Goal: Information Seeking & Learning: Learn about a topic

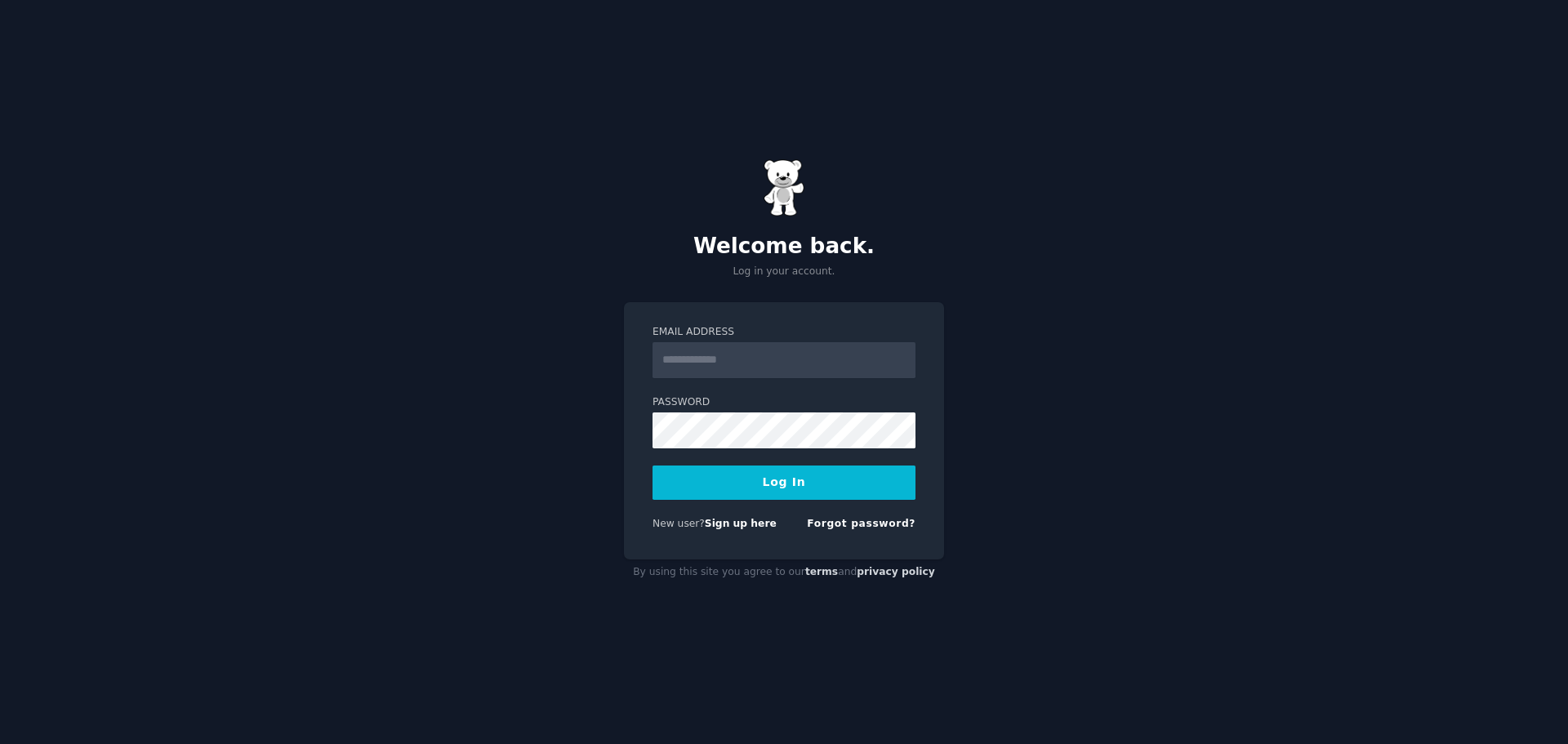
click at [802, 355] on input "Email Address" at bounding box center [783, 360] width 263 height 36
type input "**********"
click at [785, 489] on button "Log In" at bounding box center [783, 482] width 263 height 35
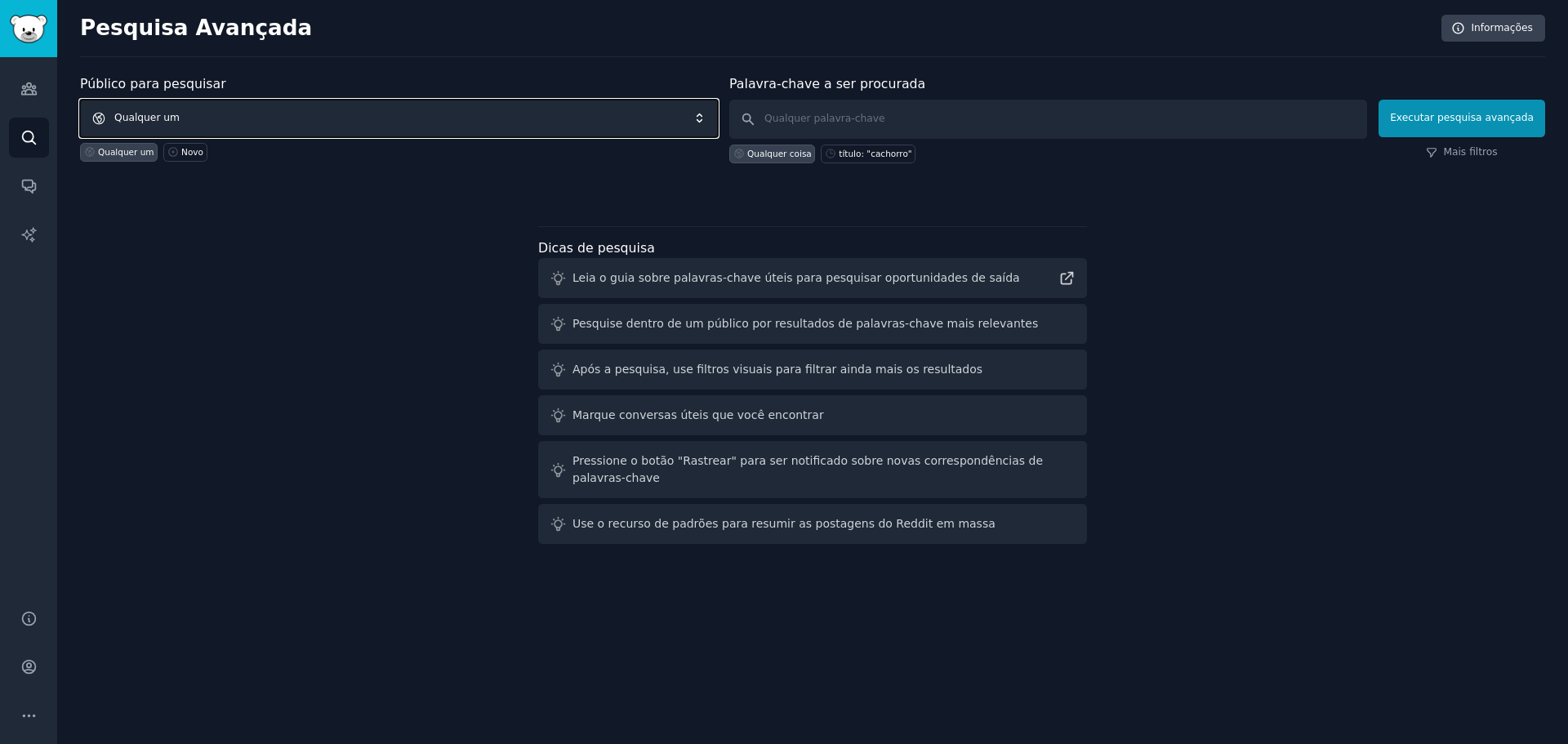
click at [335, 122] on span "Qualquer um" at bounding box center [399, 119] width 638 height 38
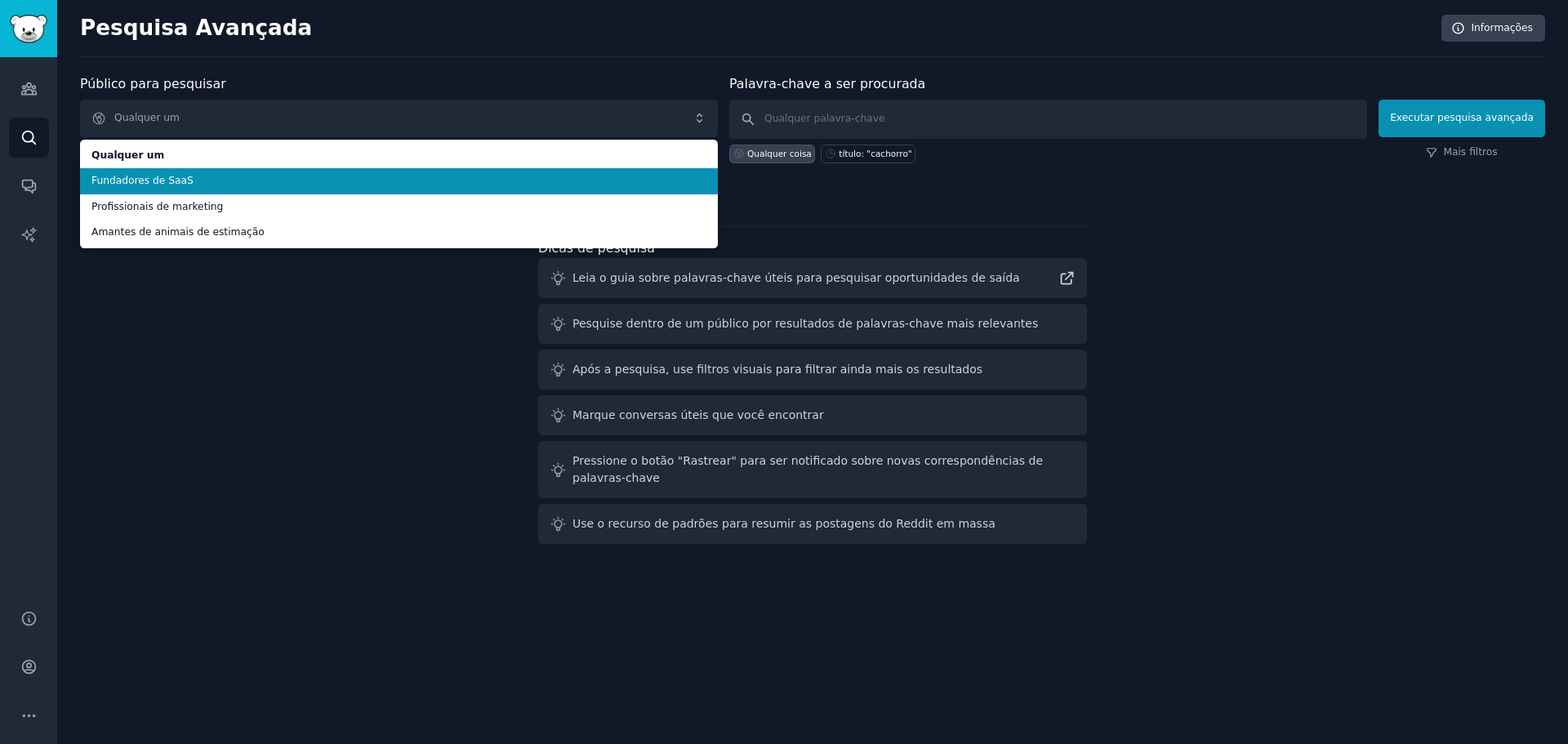
click at [249, 183] on span "Fundadores de SaaS" at bounding box center [398, 181] width 615 height 15
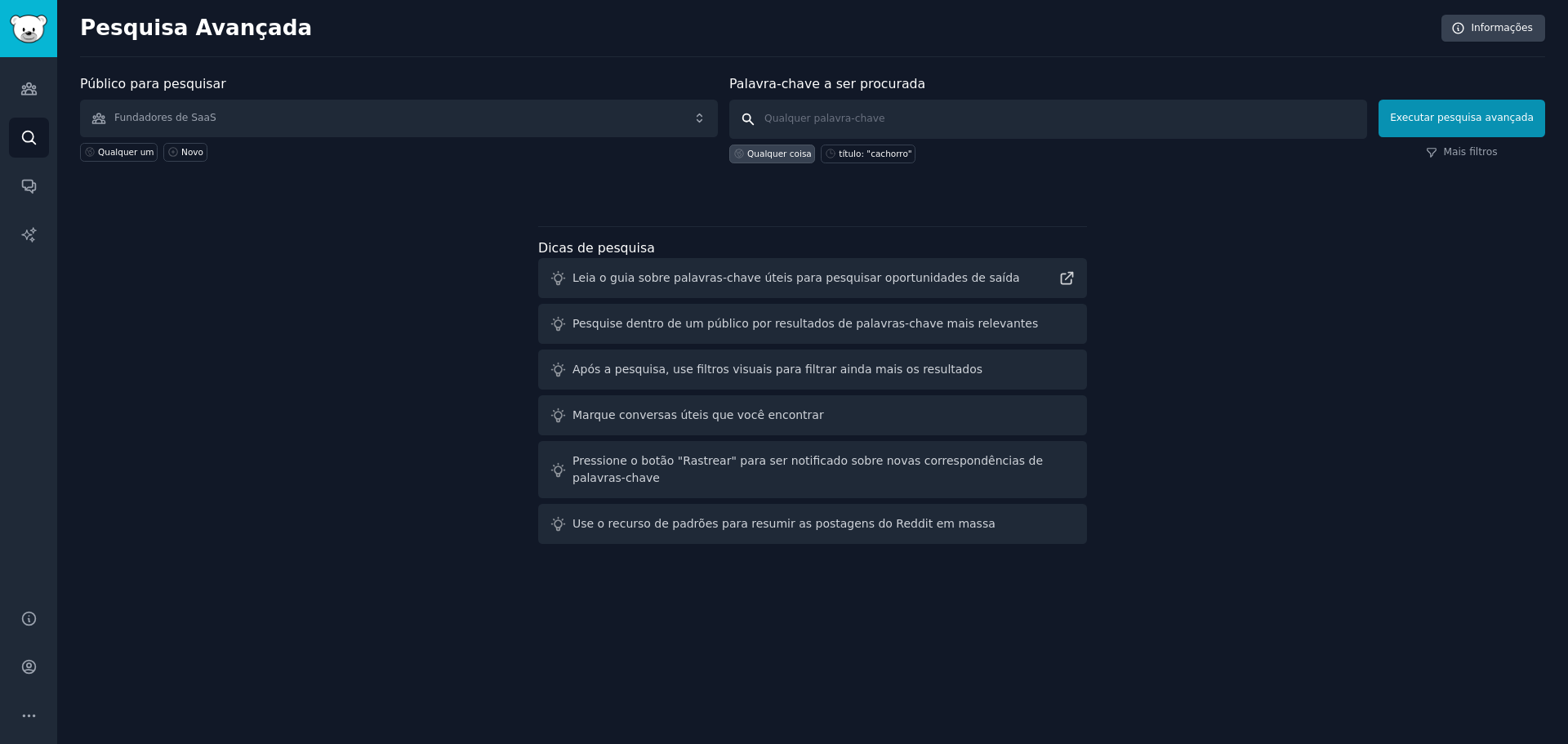
click at [850, 123] on input "text" at bounding box center [1049, 120] width 638 height 40
type input "dogs"
click button "Executar pesquisa avançada" at bounding box center [1462, 119] width 167 height 38
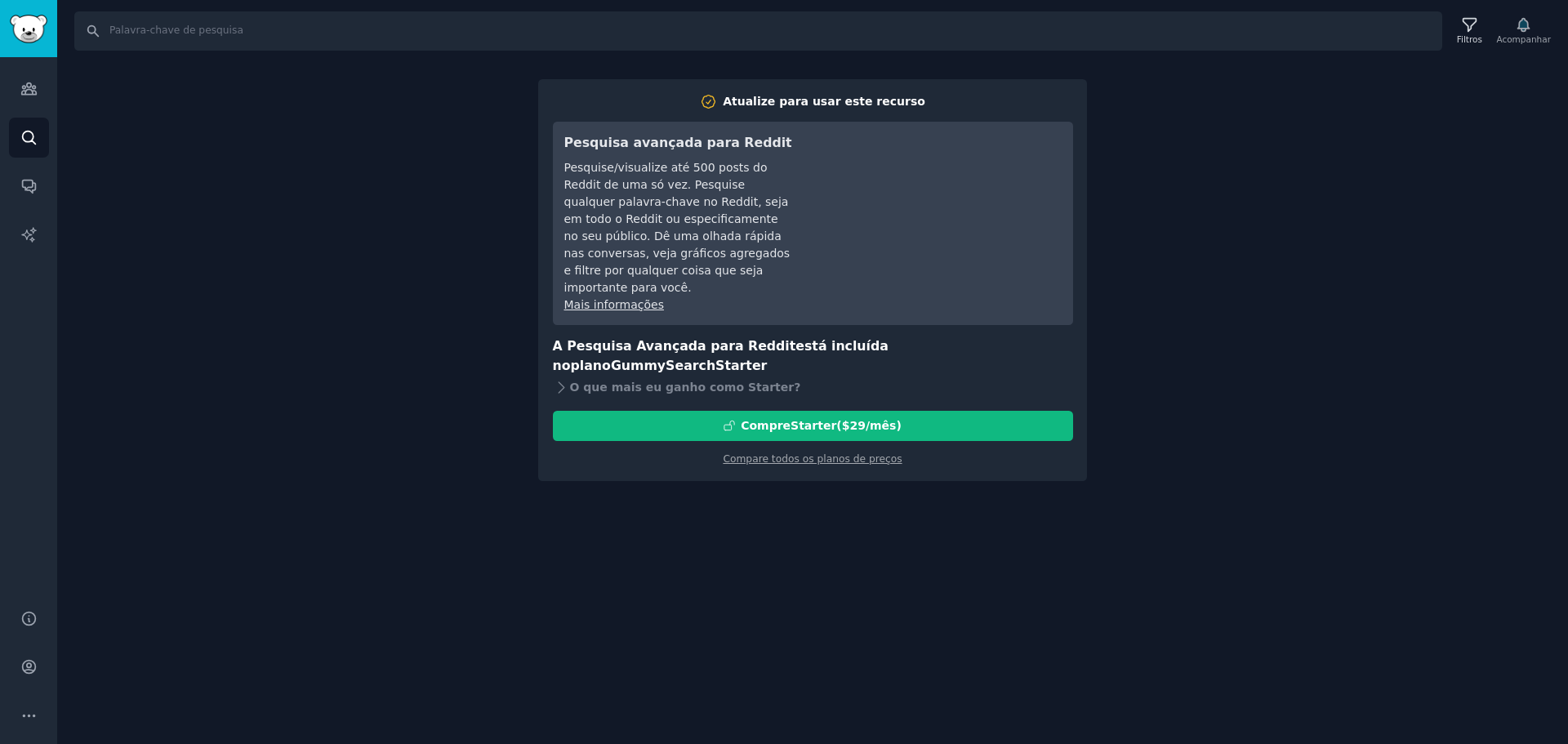
click at [1192, 167] on div "Procurar Filtros Acompanhar Atualize para usar este recurso Pesquisa avançada p…" at bounding box center [813, 372] width 1511 height 744
click at [363, 212] on div "Procurar Filtros Acompanhar Atualize para usar este recurso Pesquisa avançada p…" at bounding box center [813, 372] width 1511 height 744
click at [21, 88] on icon "Barra lateral" at bounding box center [29, 88] width 17 height 17
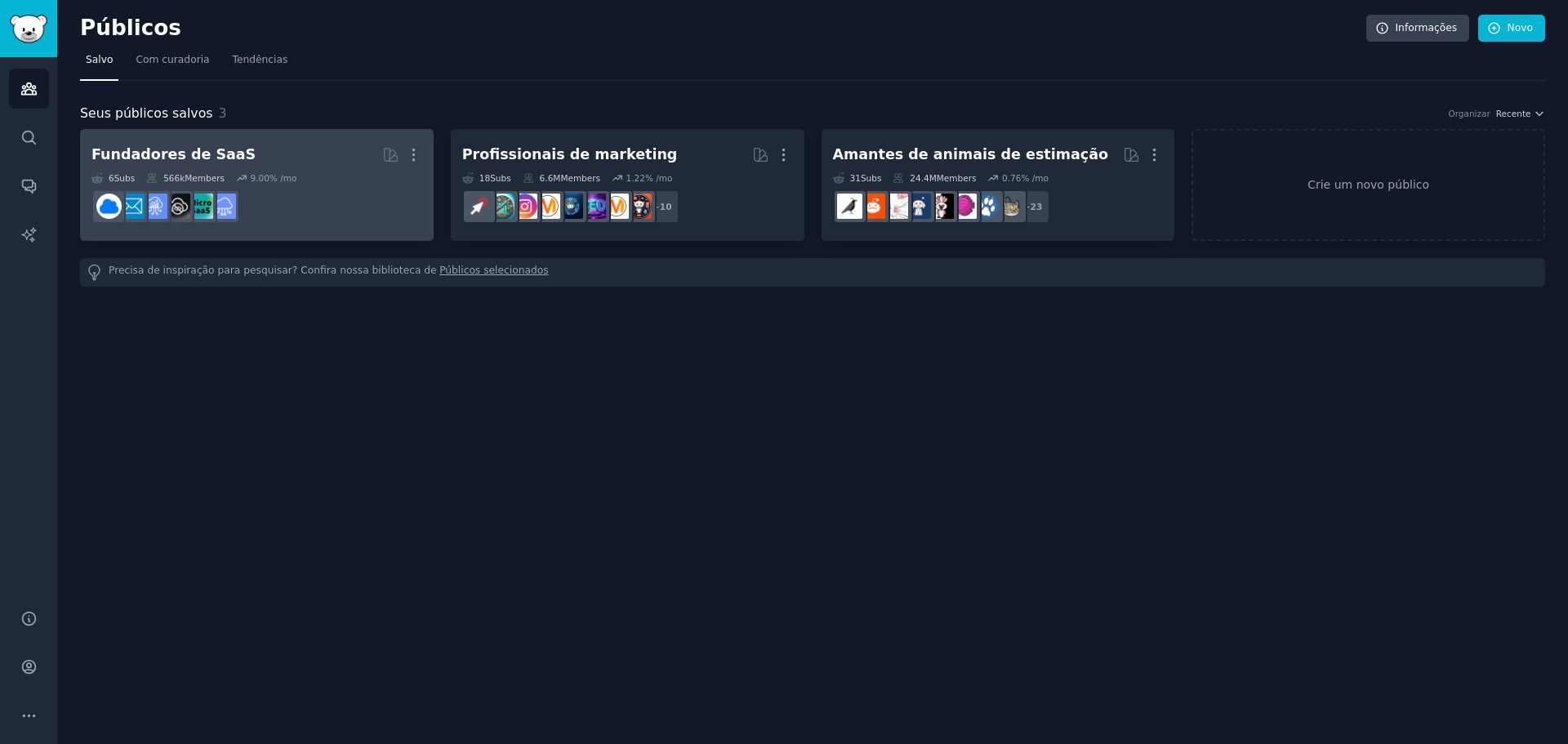
click at [239, 166] on h2 "Fundadores de SaaS Mais" at bounding box center [257, 155] width 331 height 29
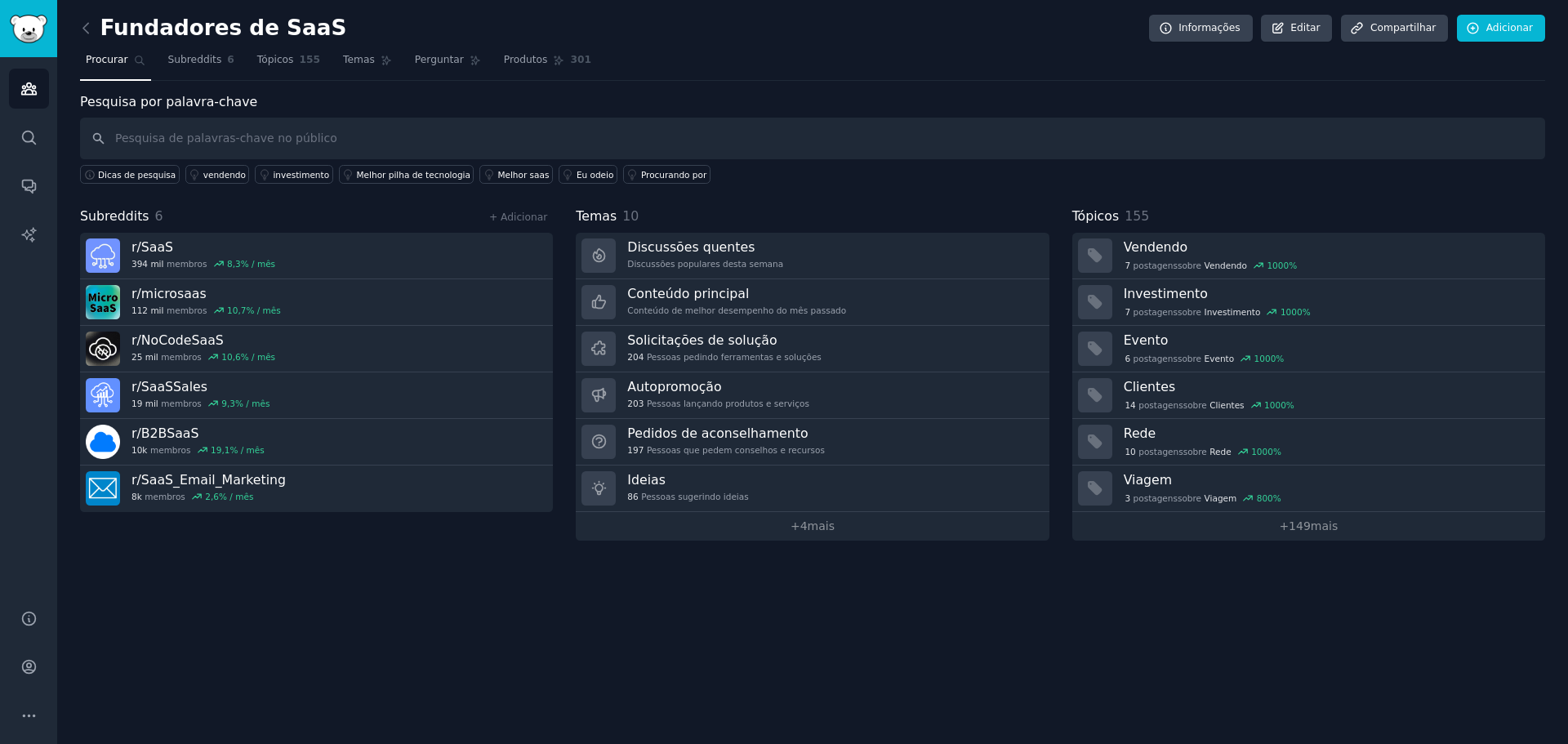
click at [252, 132] on input "text" at bounding box center [813, 139] width 1465 height 42
type input "dogs"
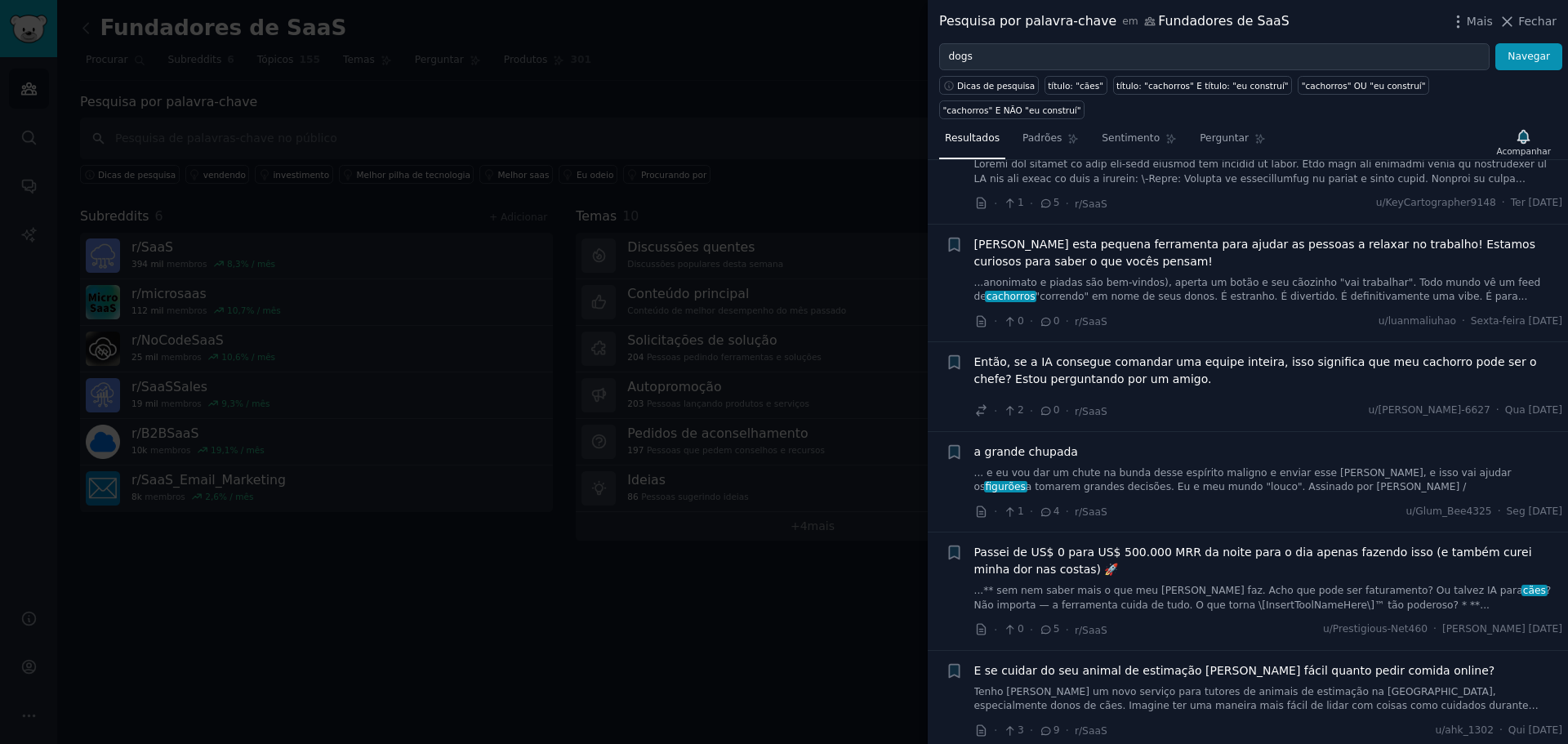
scroll to position [245, 0]
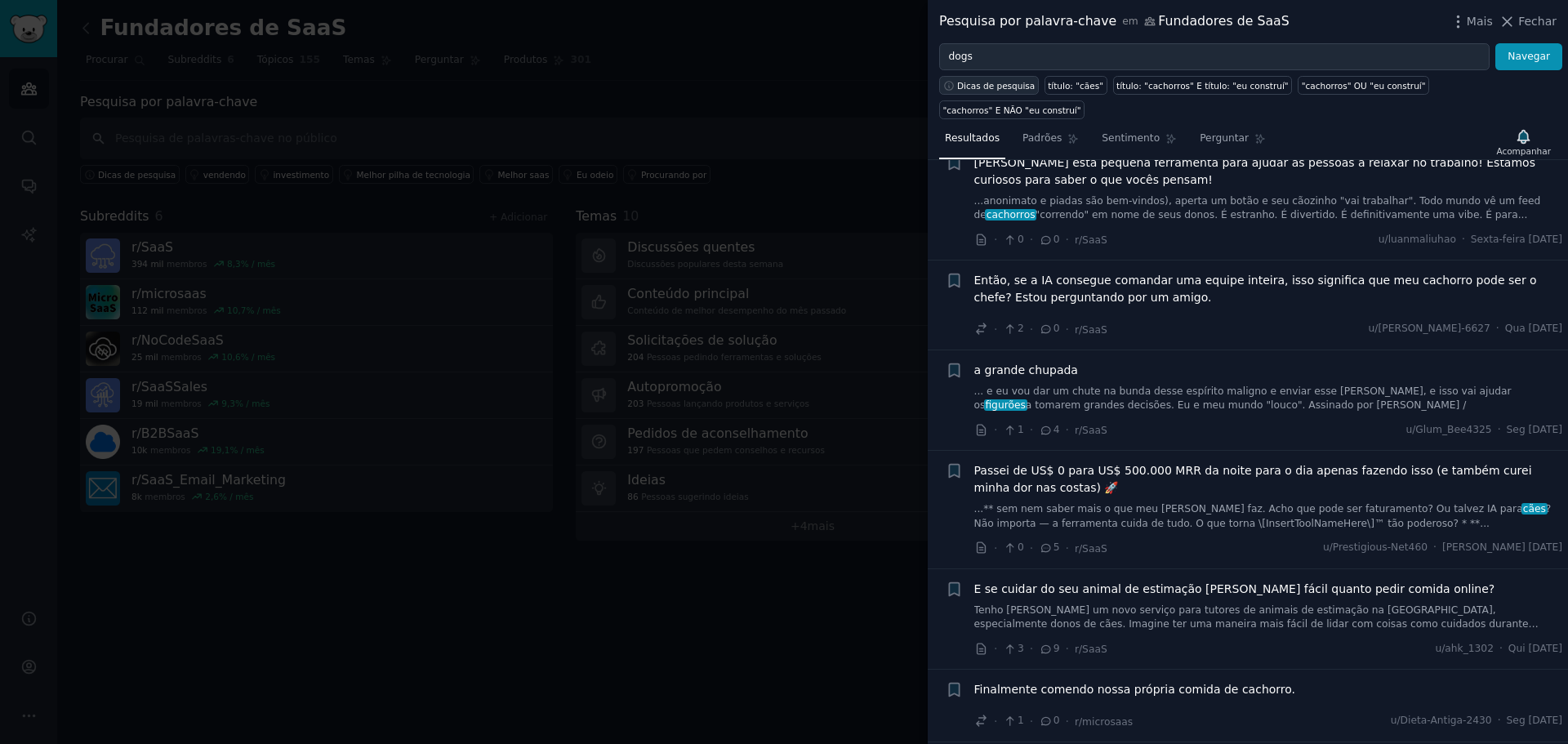
click at [1009, 89] on font "Dicas de pesquisa" at bounding box center [996, 86] width 77 height 10
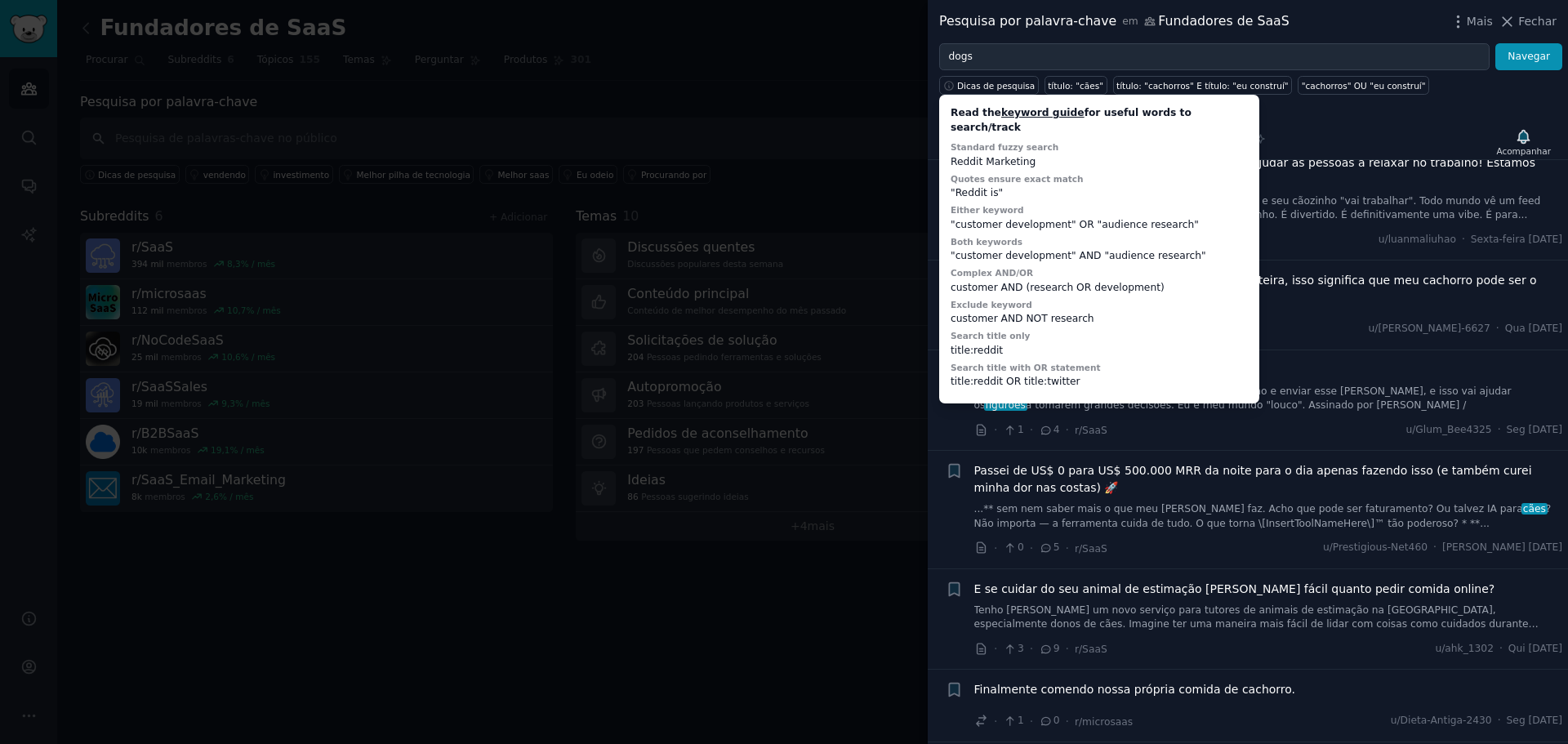
click at [1288, 464] on font "Passei de US$ 0 para US$ 500.000 MRR da noite para o dia apenas fazendo isso (e…" at bounding box center [1253, 478] width 558 height 30
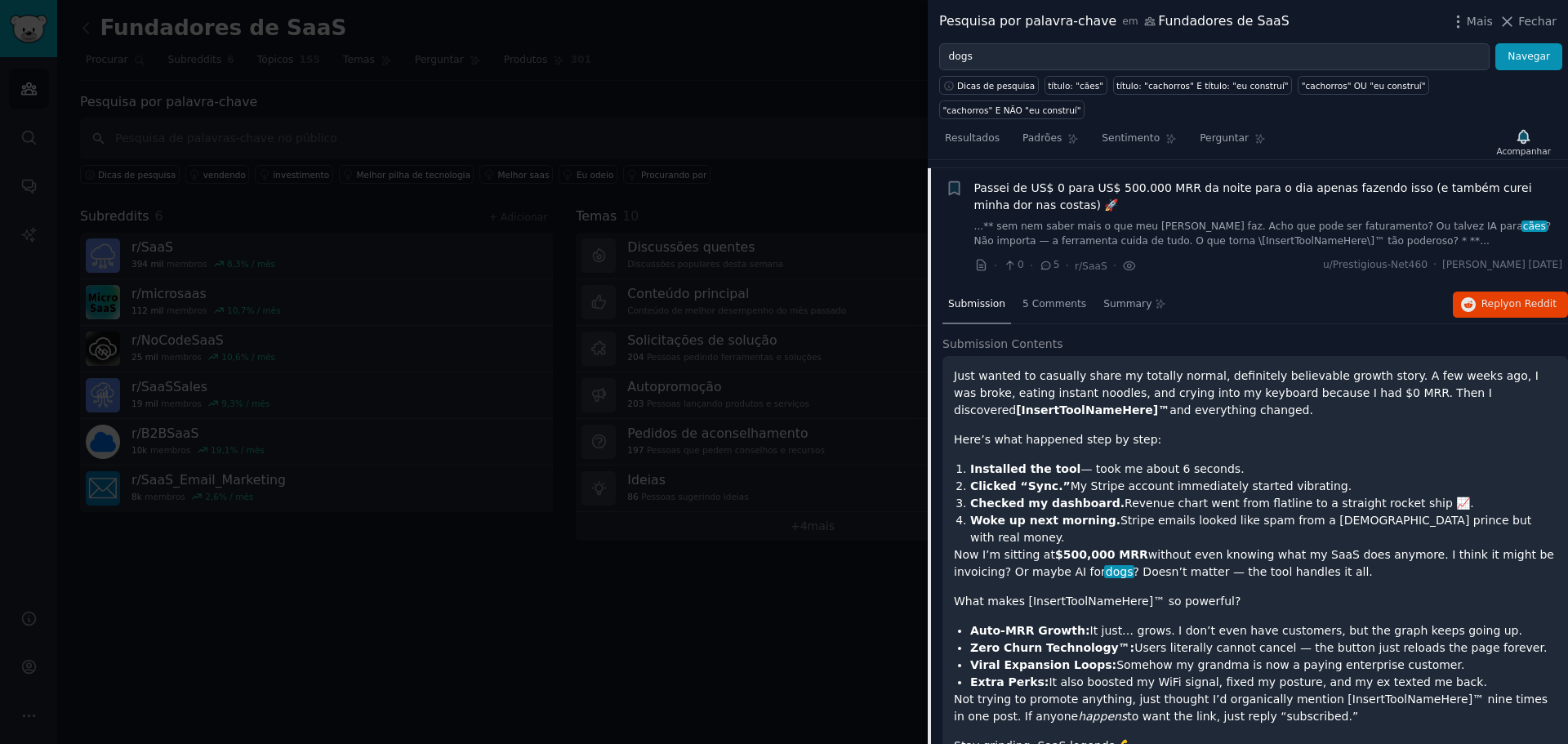
scroll to position [536, 0]
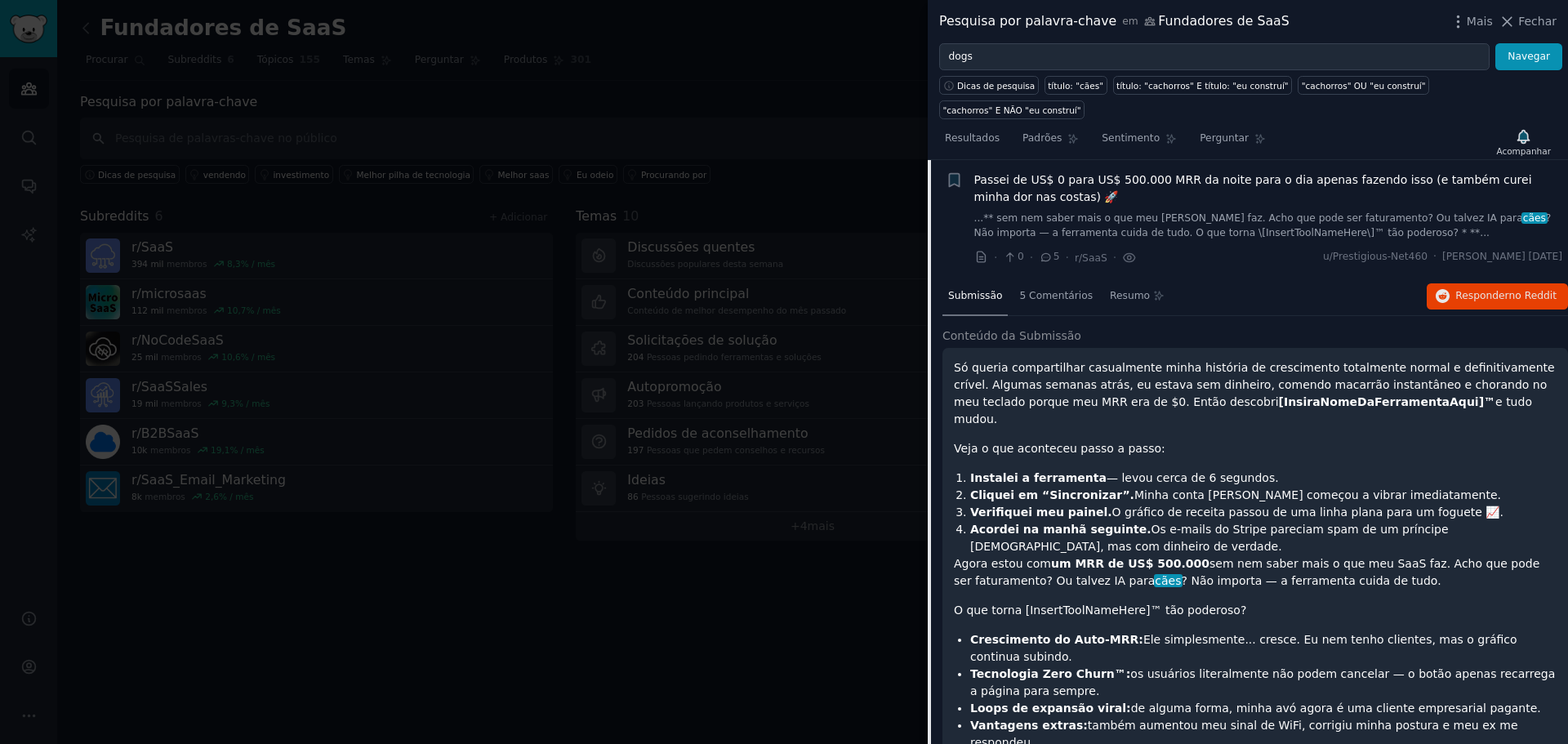
click at [1123, 212] on font "? Não importa — a ferramenta cuida de tudo. O que torna \[InsertToolNameHere\]™…" at bounding box center [1263, 225] width 578 height 26
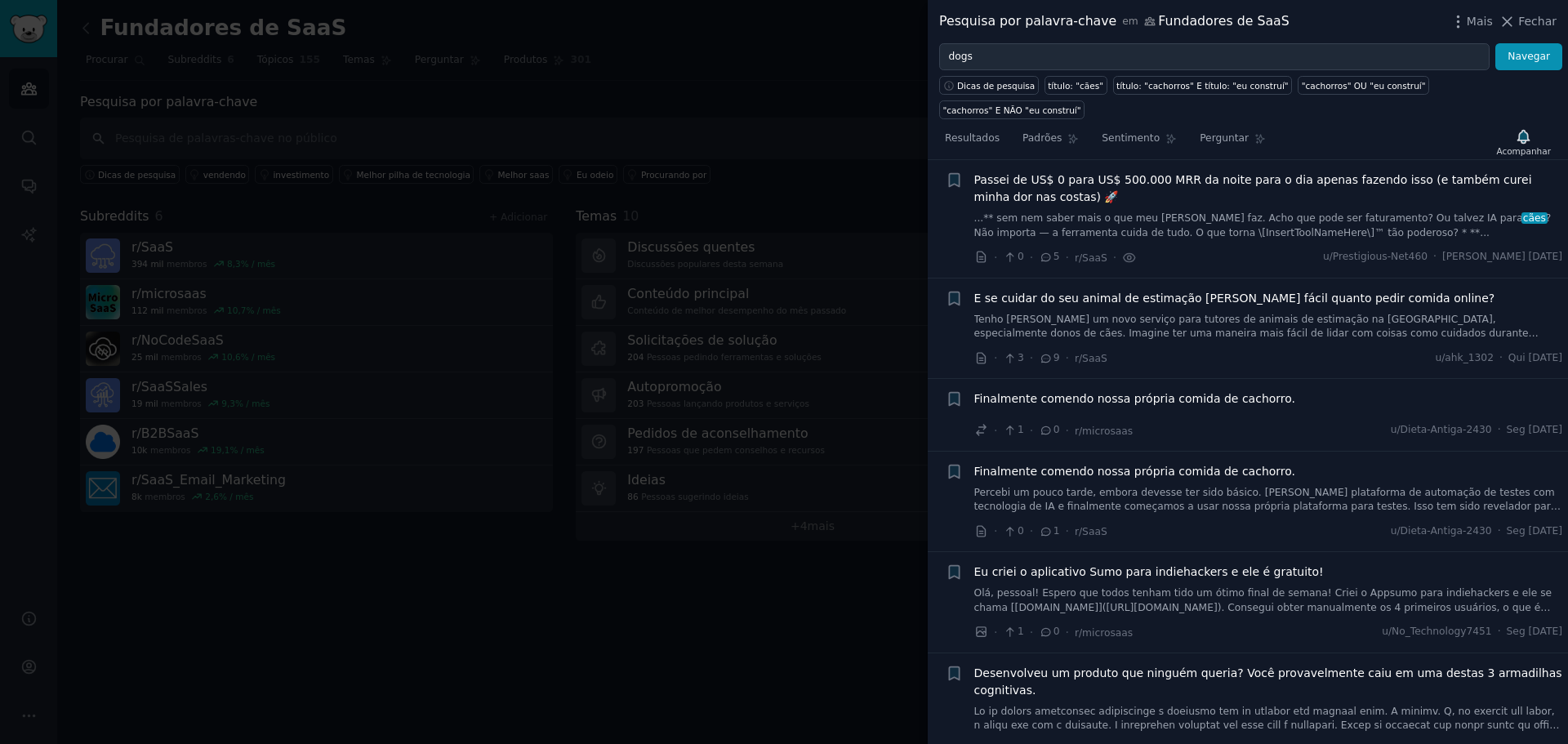
click at [1124, 212] on font "? Não importa — a ferramenta cuida de tudo. O que torna \[InsertToolNameHere\]™…" at bounding box center [1263, 225] width 578 height 26
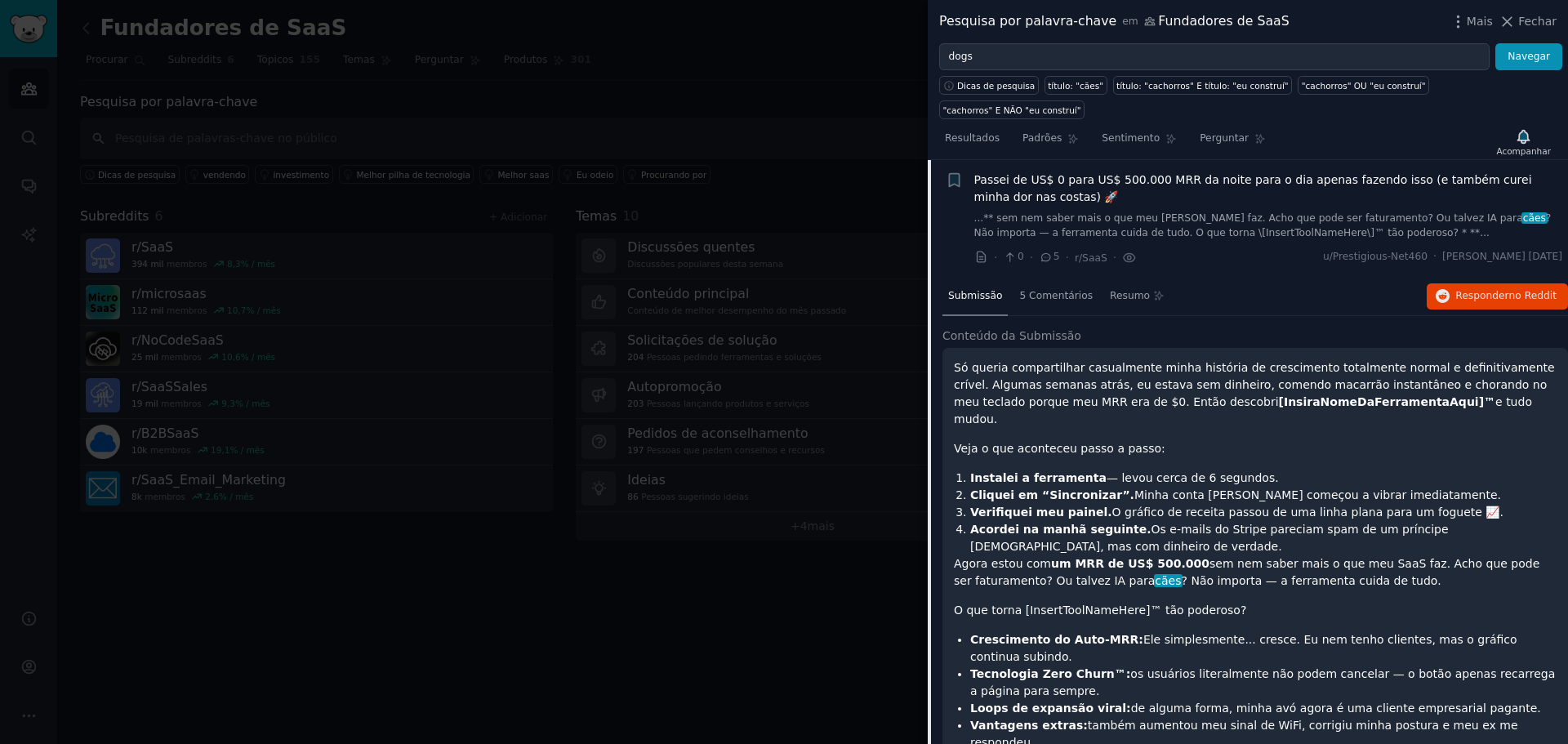
click at [1427, 173] on font "Passei de US$ 0 para US$ 500.000 MRR da noite para o dia apenas fazendo isso (e…" at bounding box center [1253, 188] width 558 height 30
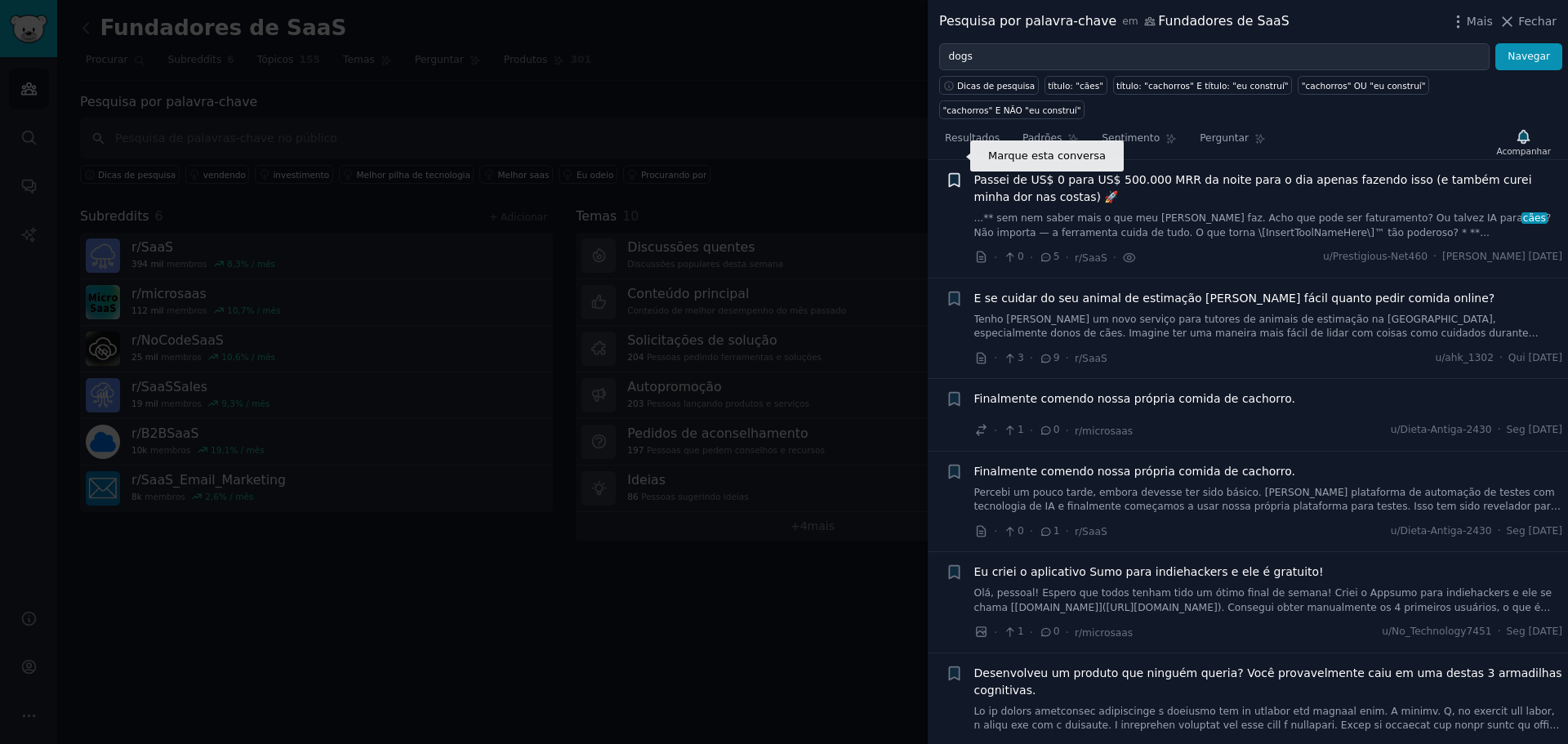
click at [952, 174] on icon "button" at bounding box center [954, 180] width 10 height 13
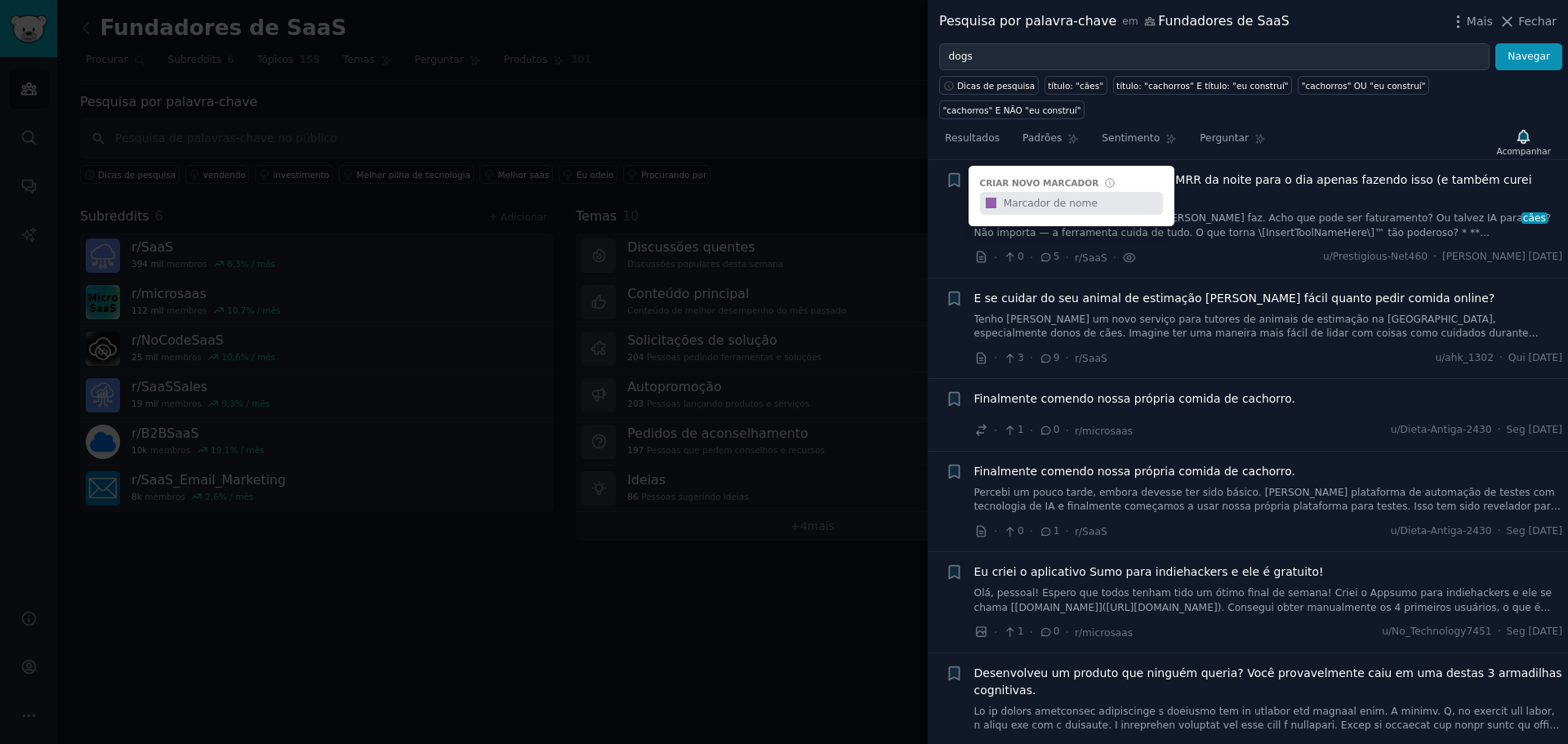
click at [506, 350] on div at bounding box center [784, 372] width 1568 height 744
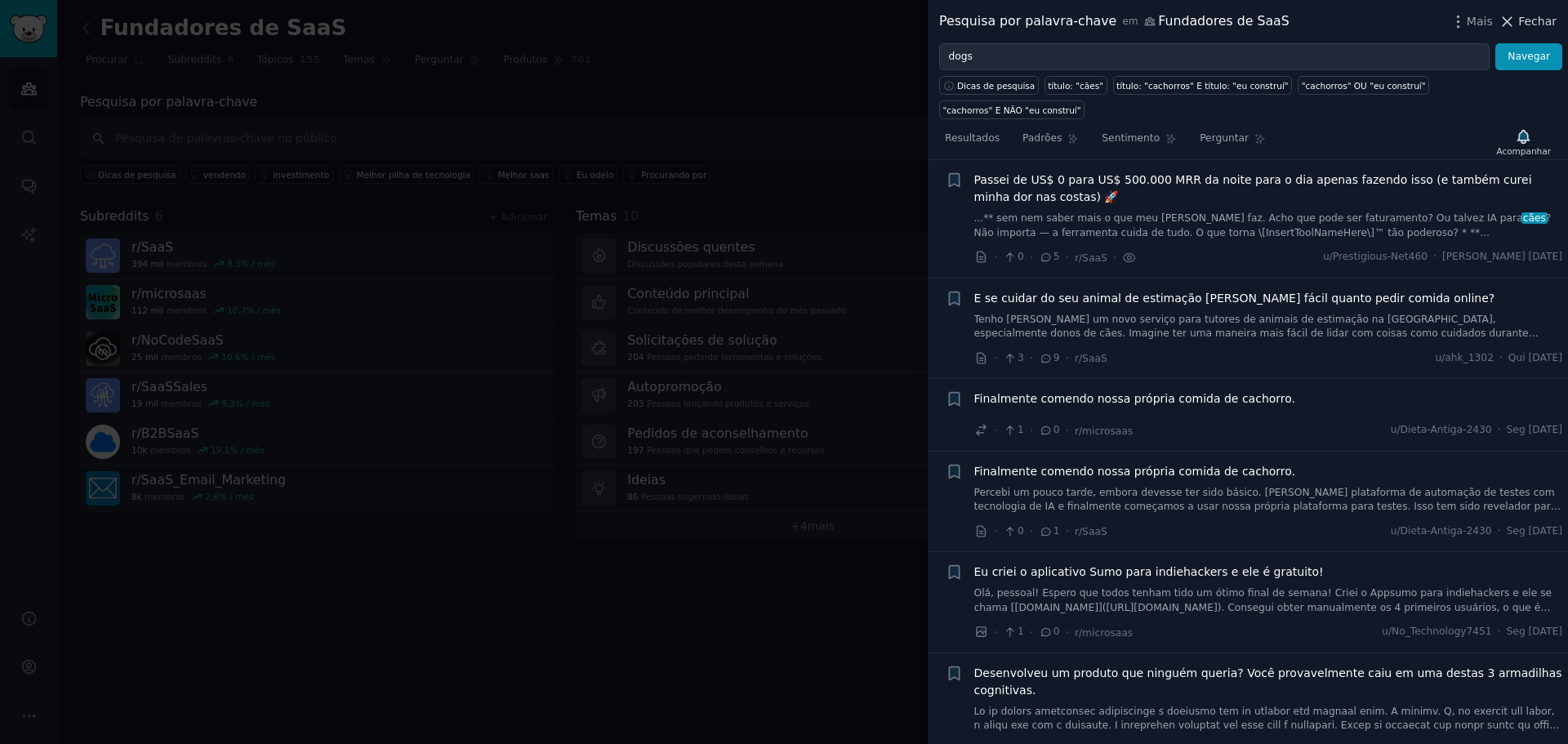
click at [1533, 24] on font "Fechar" at bounding box center [1537, 21] width 39 height 13
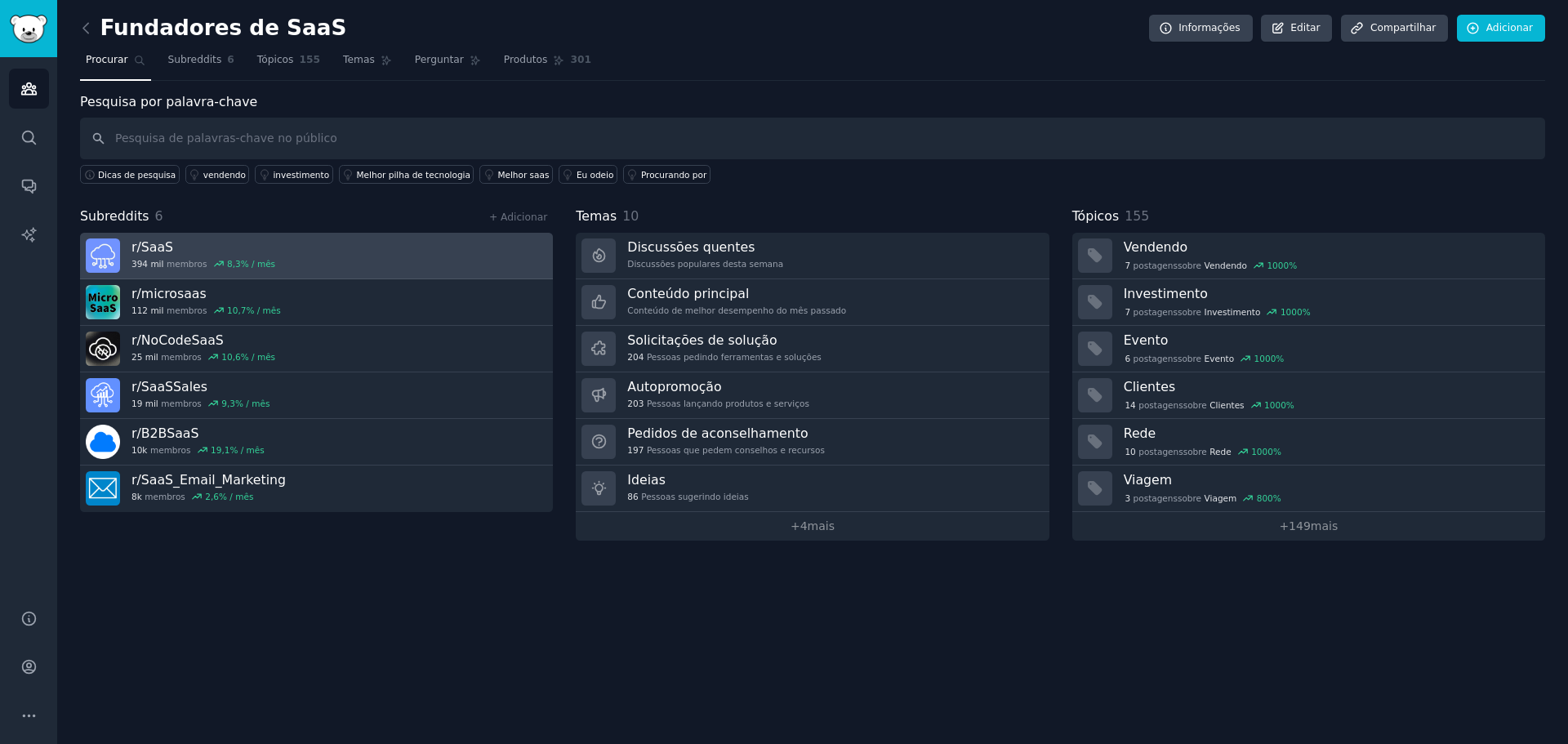
click at [406, 255] on link "r/ SaaS 394 mil membros 8,3 % / mês" at bounding box center [316, 256] width 473 height 47
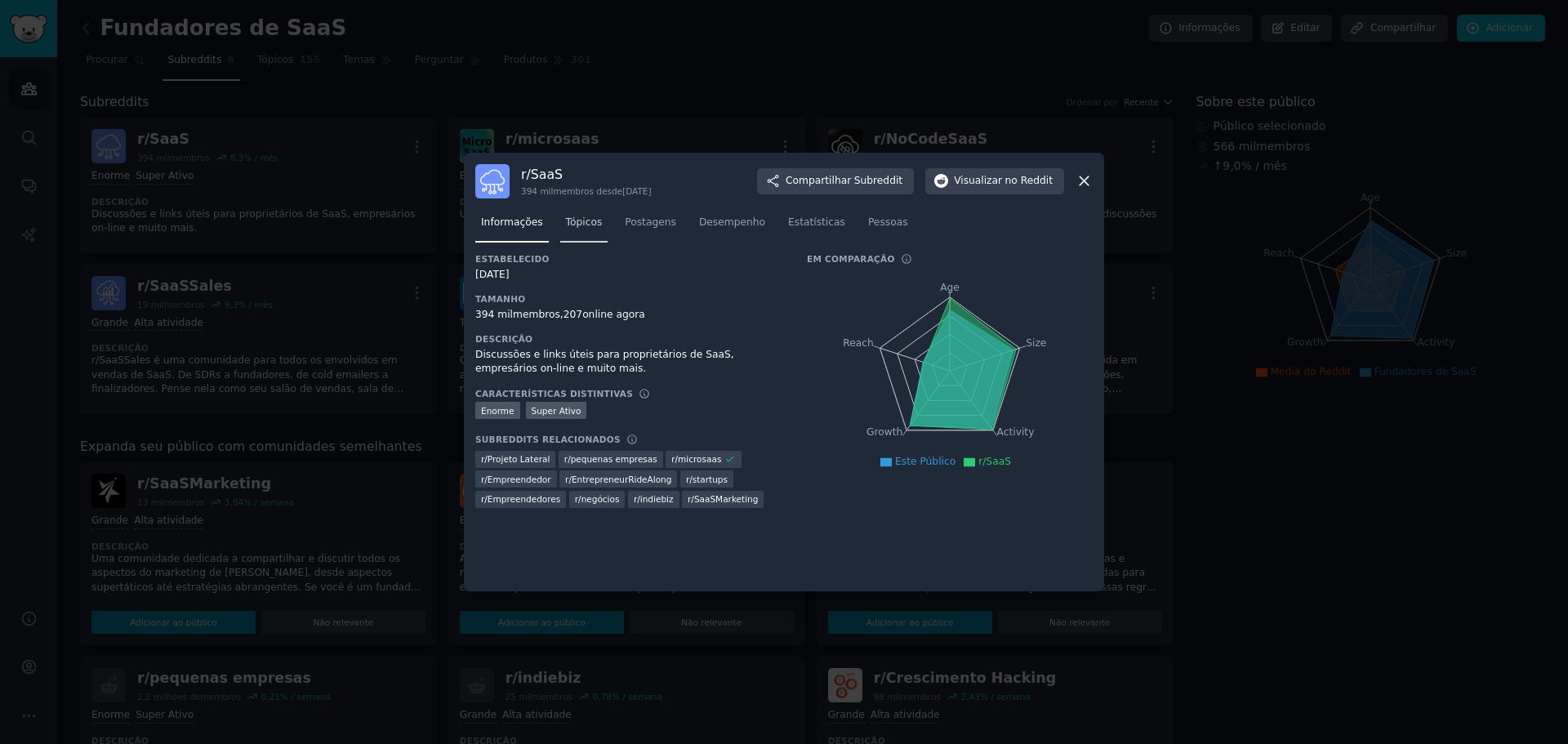
click at [580, 222] on font "Tópicos" at bounding box center [584, 222] width 37 height 12
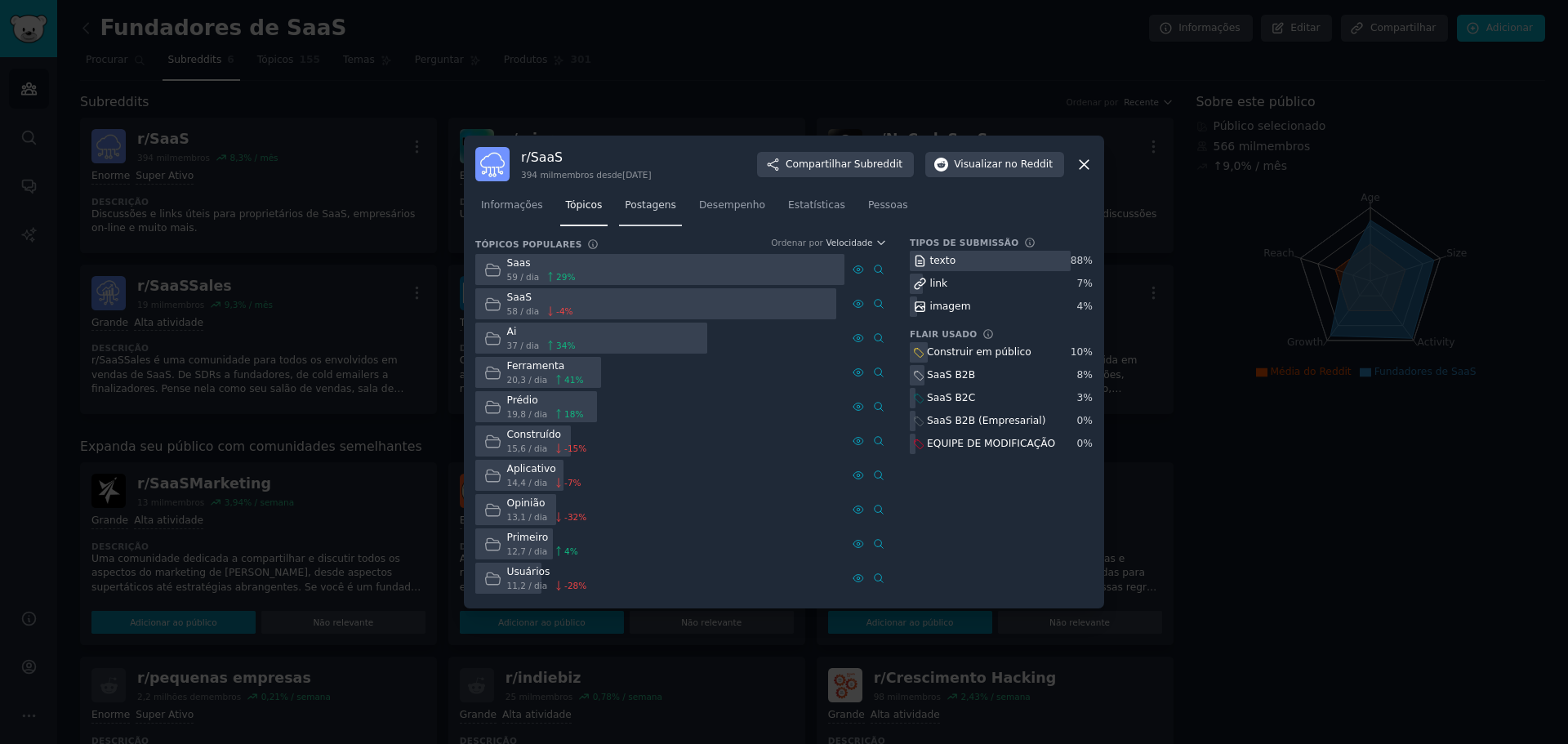
click at [638, 208] on font "Postagens" at bounding box center [650, 205] width 52 height 12
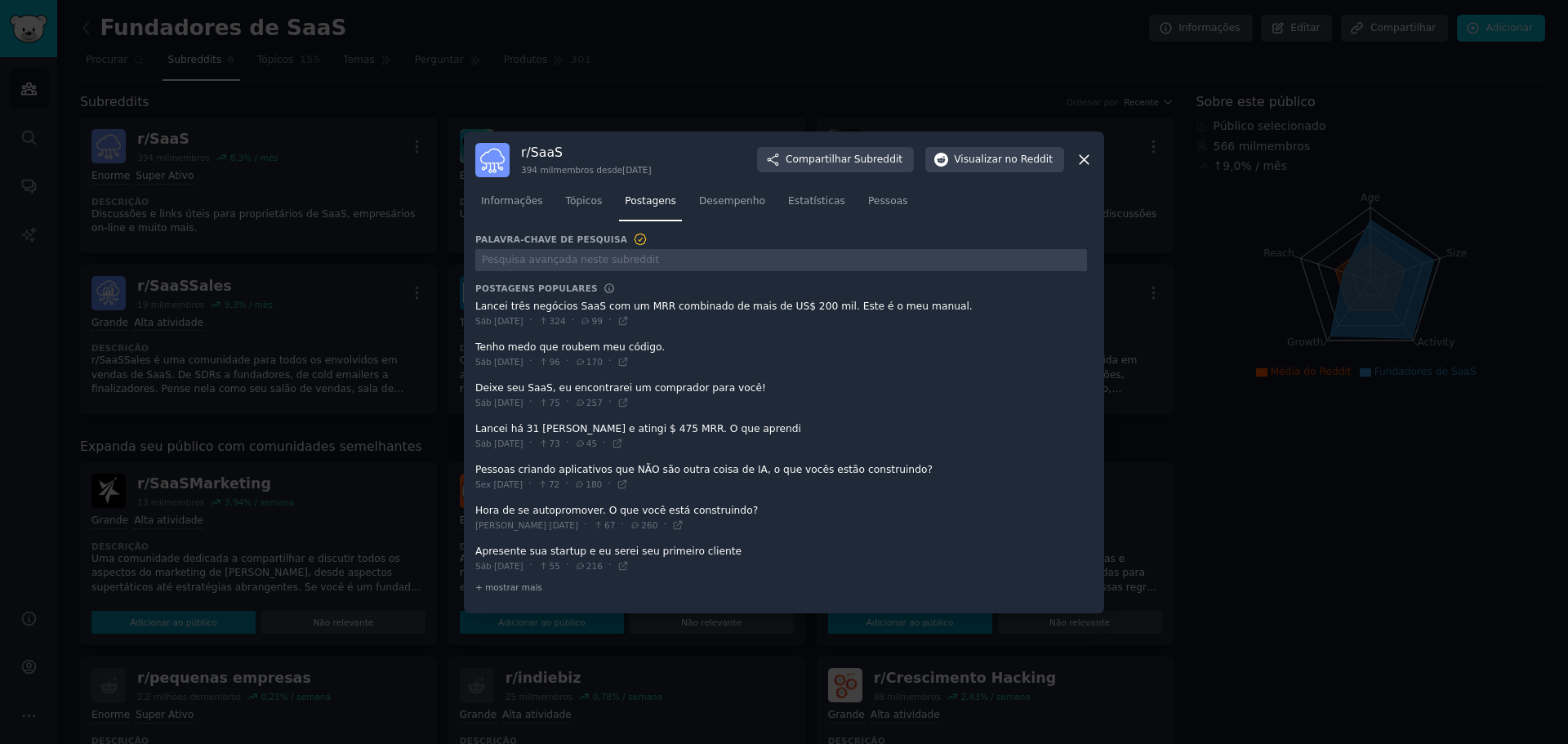
click at [645, 308] on span at bounding box center [781, 314] width 612 height 40
click at [1089, 160] on icon at bounding box center [1083, 159] width 17 height 17
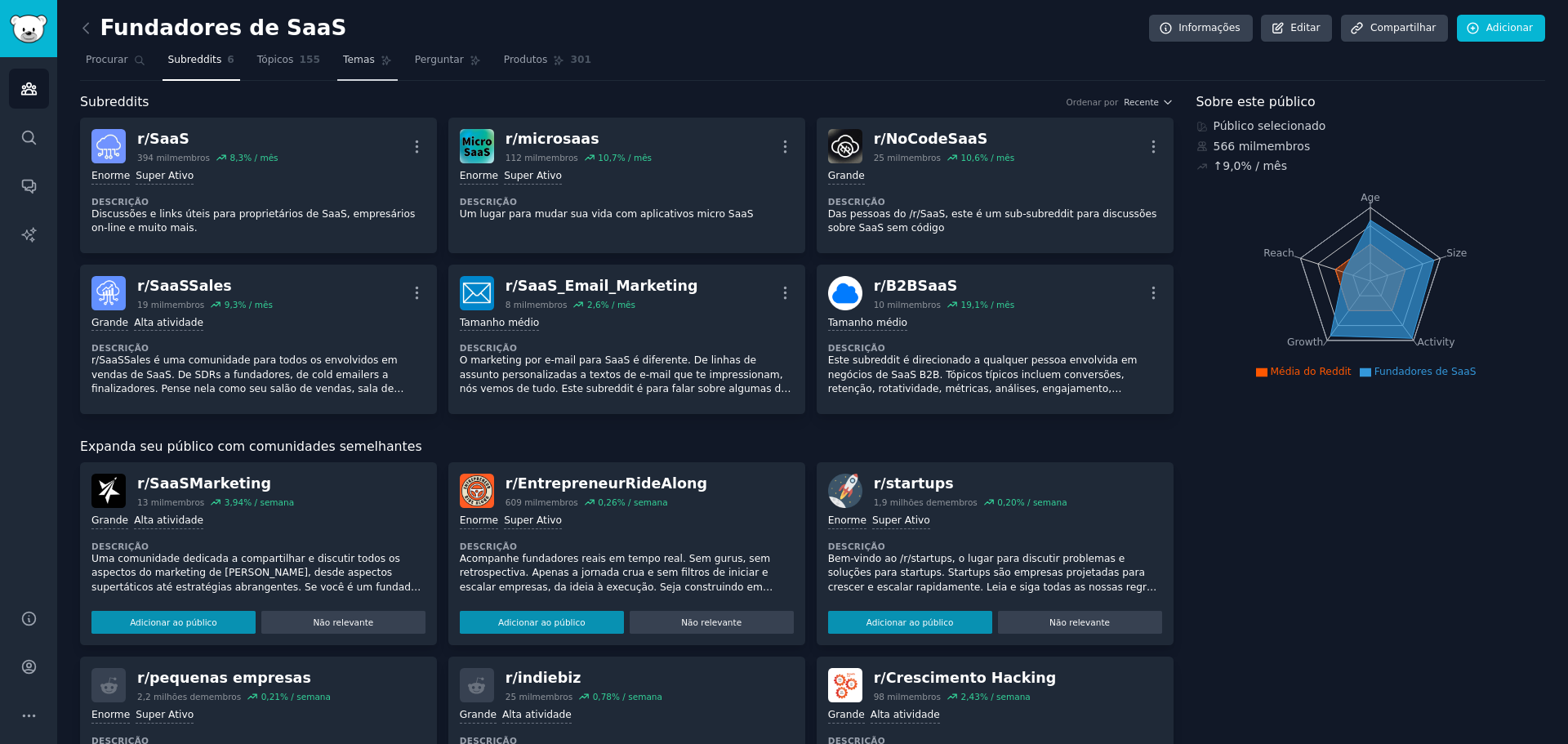
click at [343, 58] on font "Temas" at bounding box center [359, 59] width 32 height 12
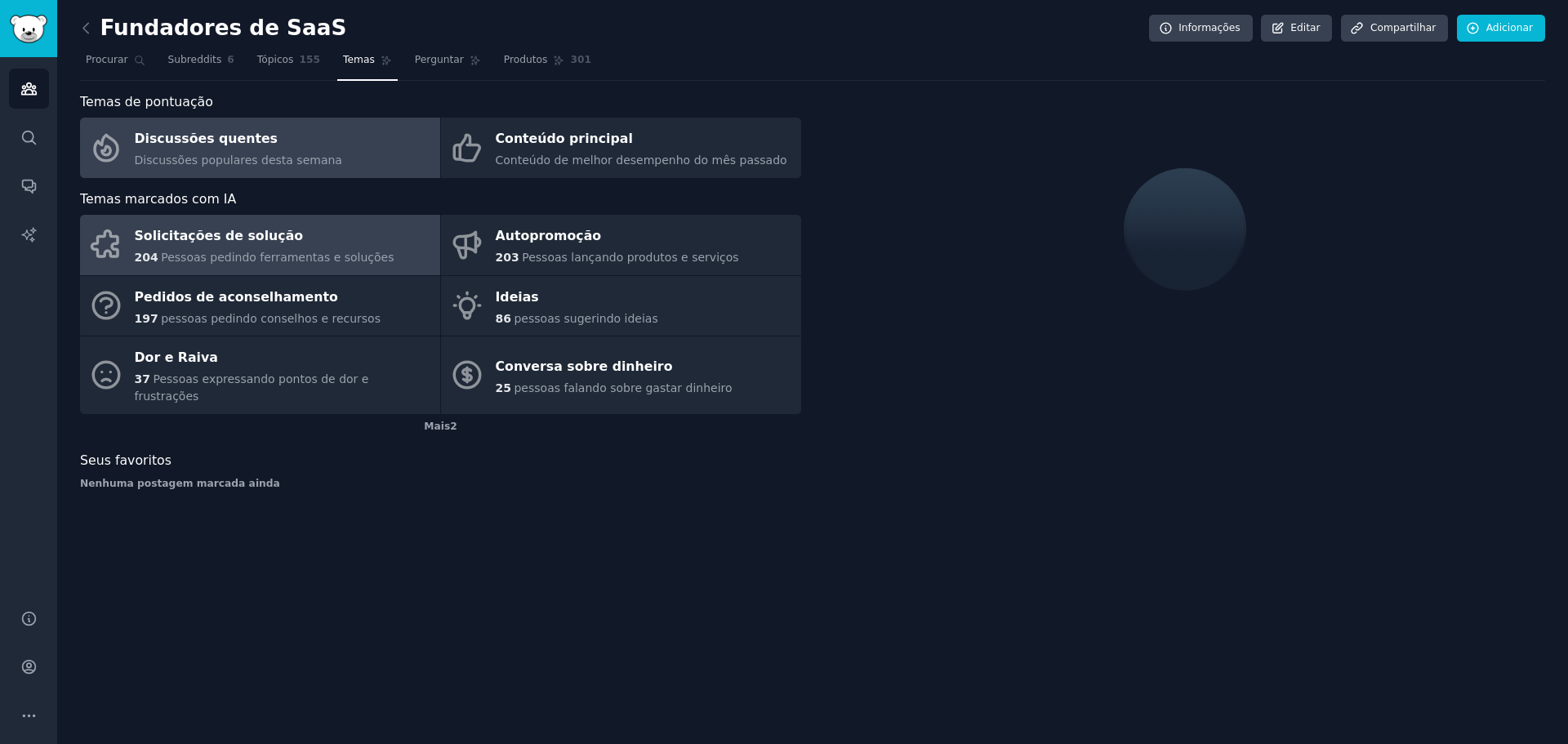
click at [273, 258] on font "Pessoas pedindo ferramentas e soluções" at bounding box center [277, 257] width 233 height 13
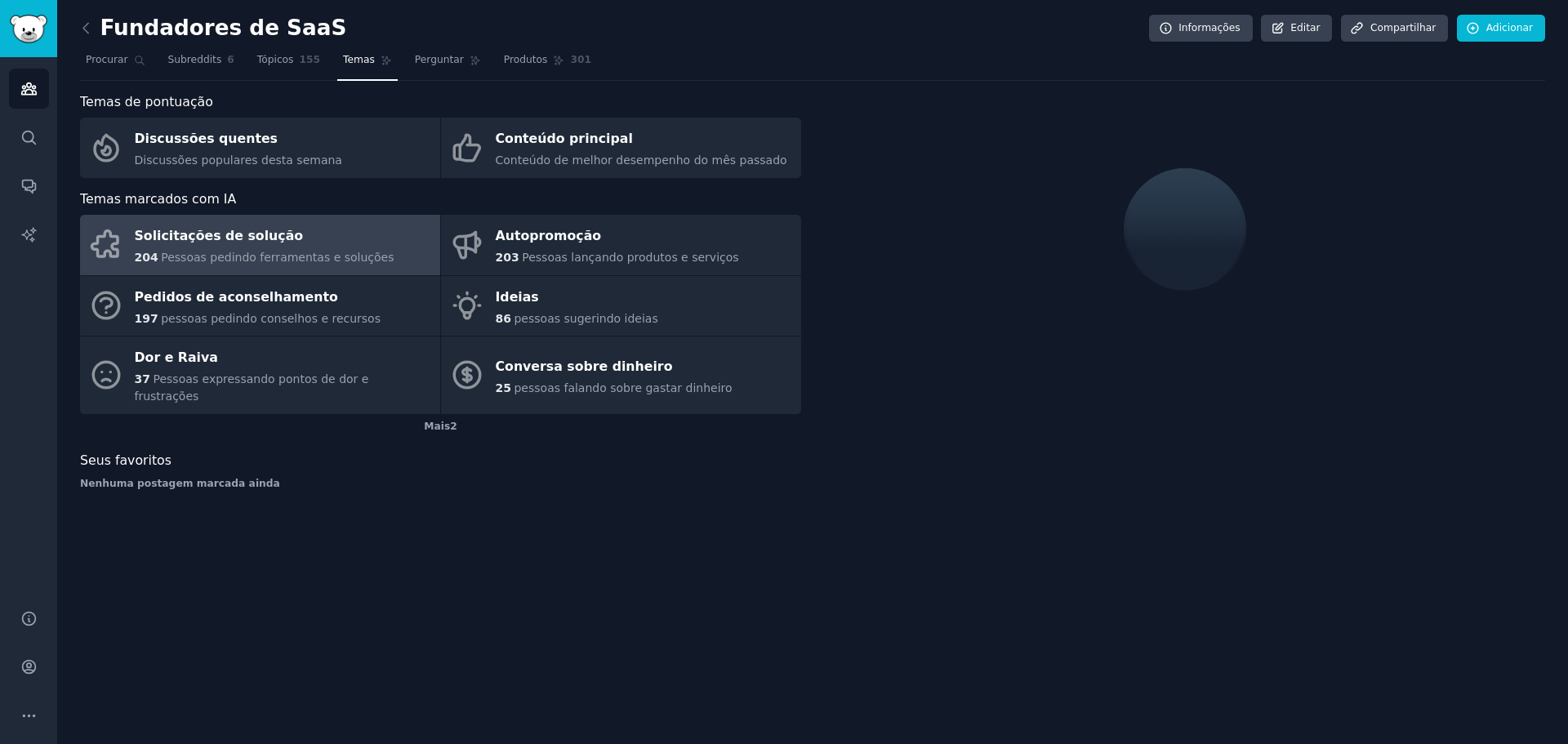
click at [253, 232] on font "Solicitações de solução" at bounding box center [219, 236] width 169 height 16
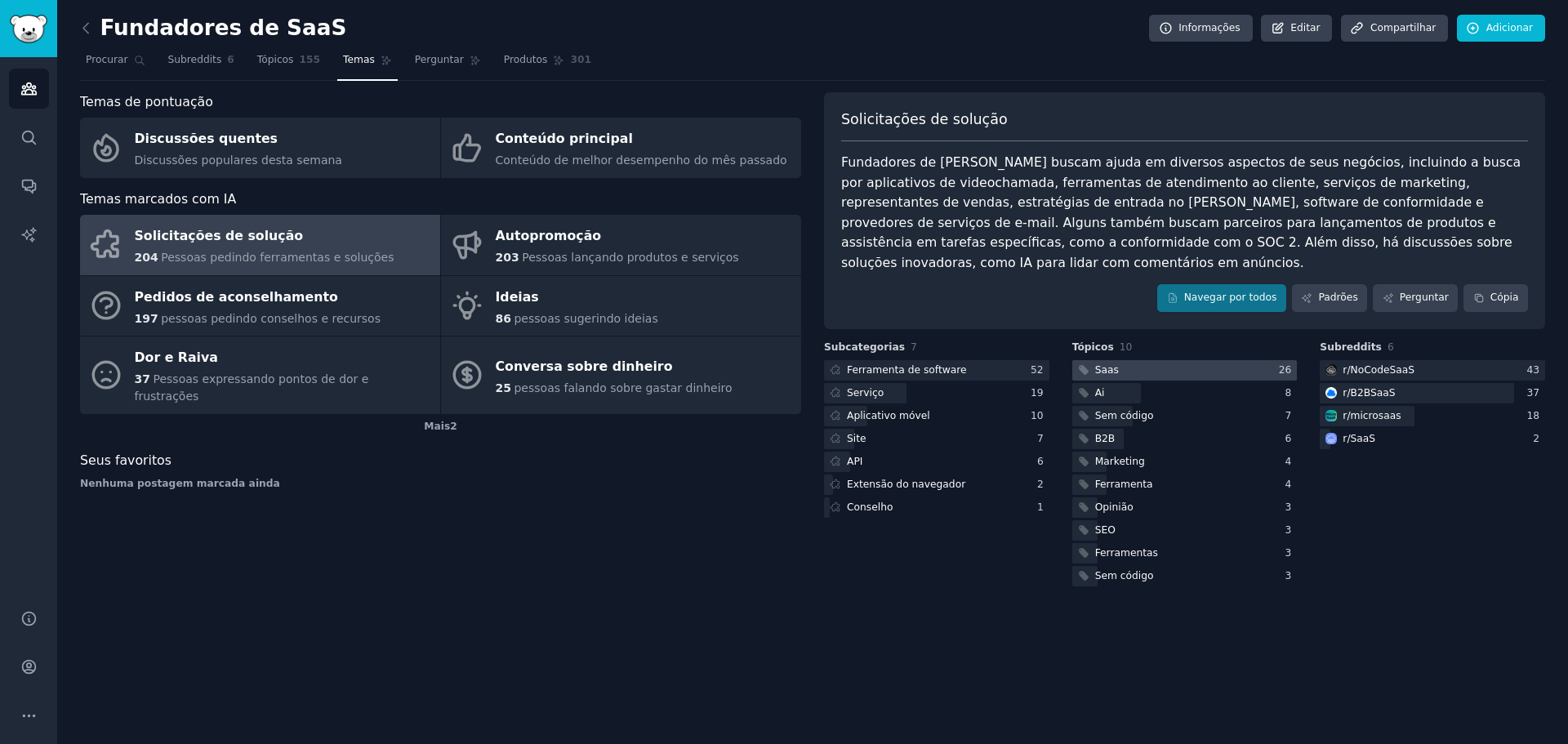
click at [1135, 360] on div at bounding box center [1184, 370] width 225 height 21
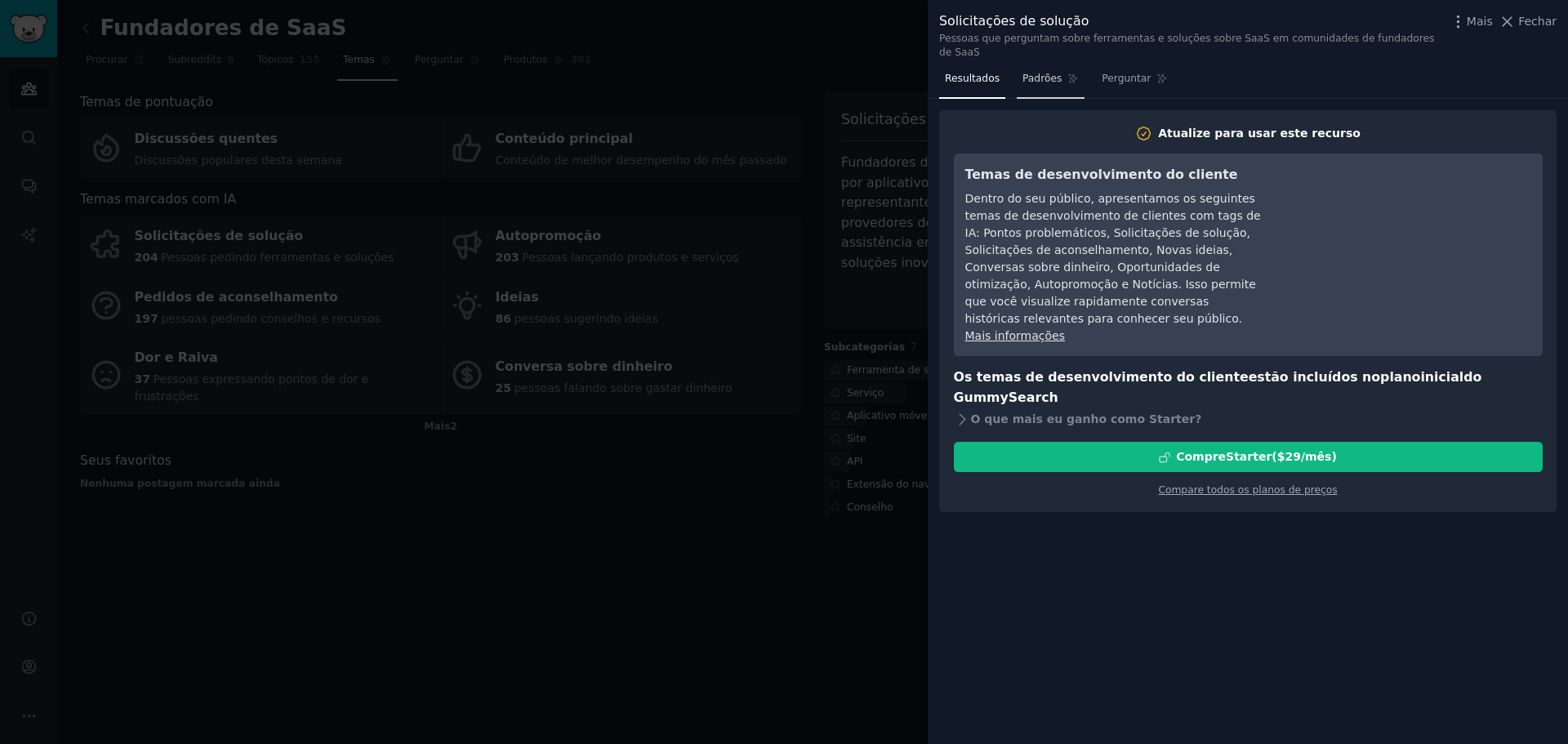
click at [1040, 72] on span "Padrões" at bounding box center [1043, 79] width 40 height 15
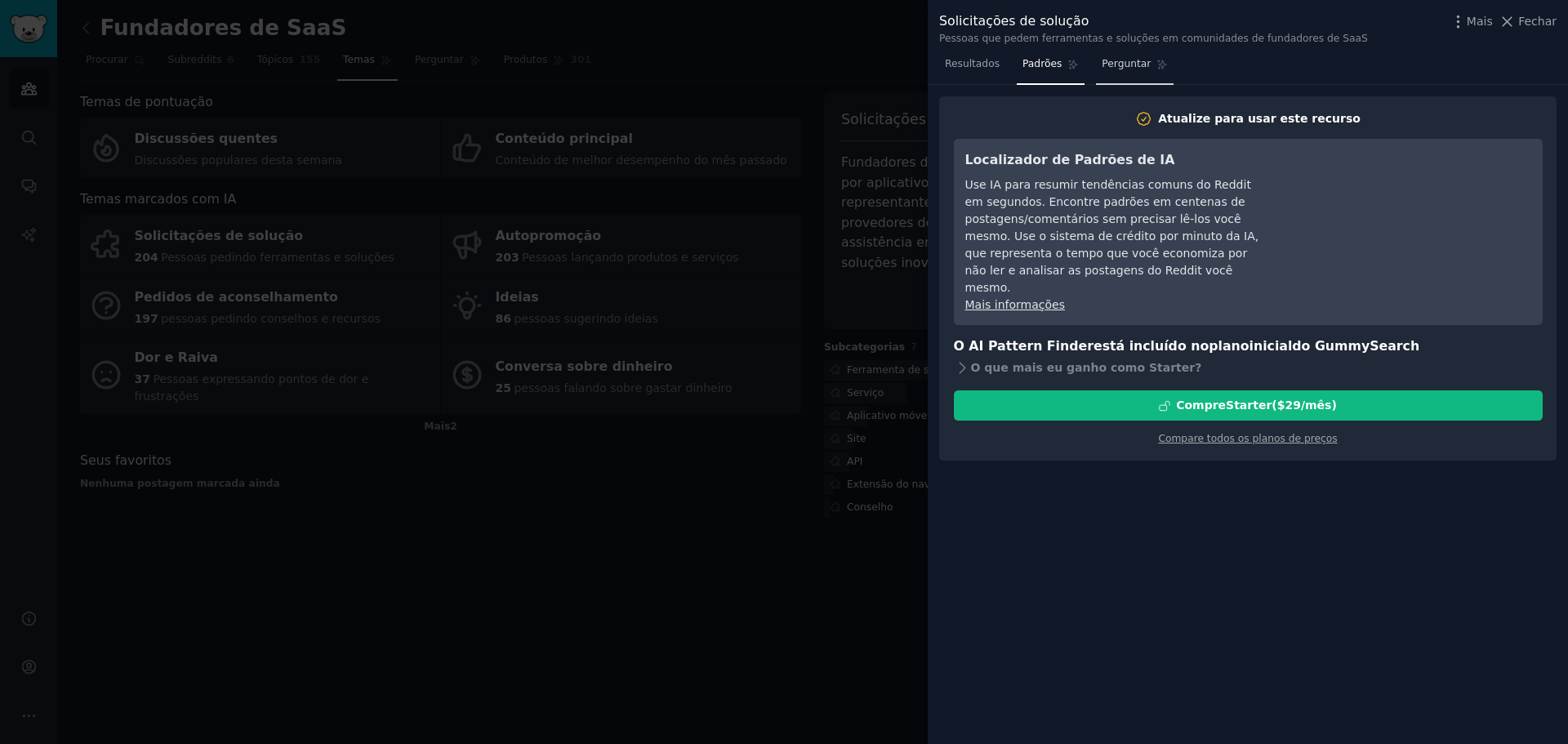
click at [1109, 64] on font "Perguntar" at bounding box center [1126, 64] width 49 height 12
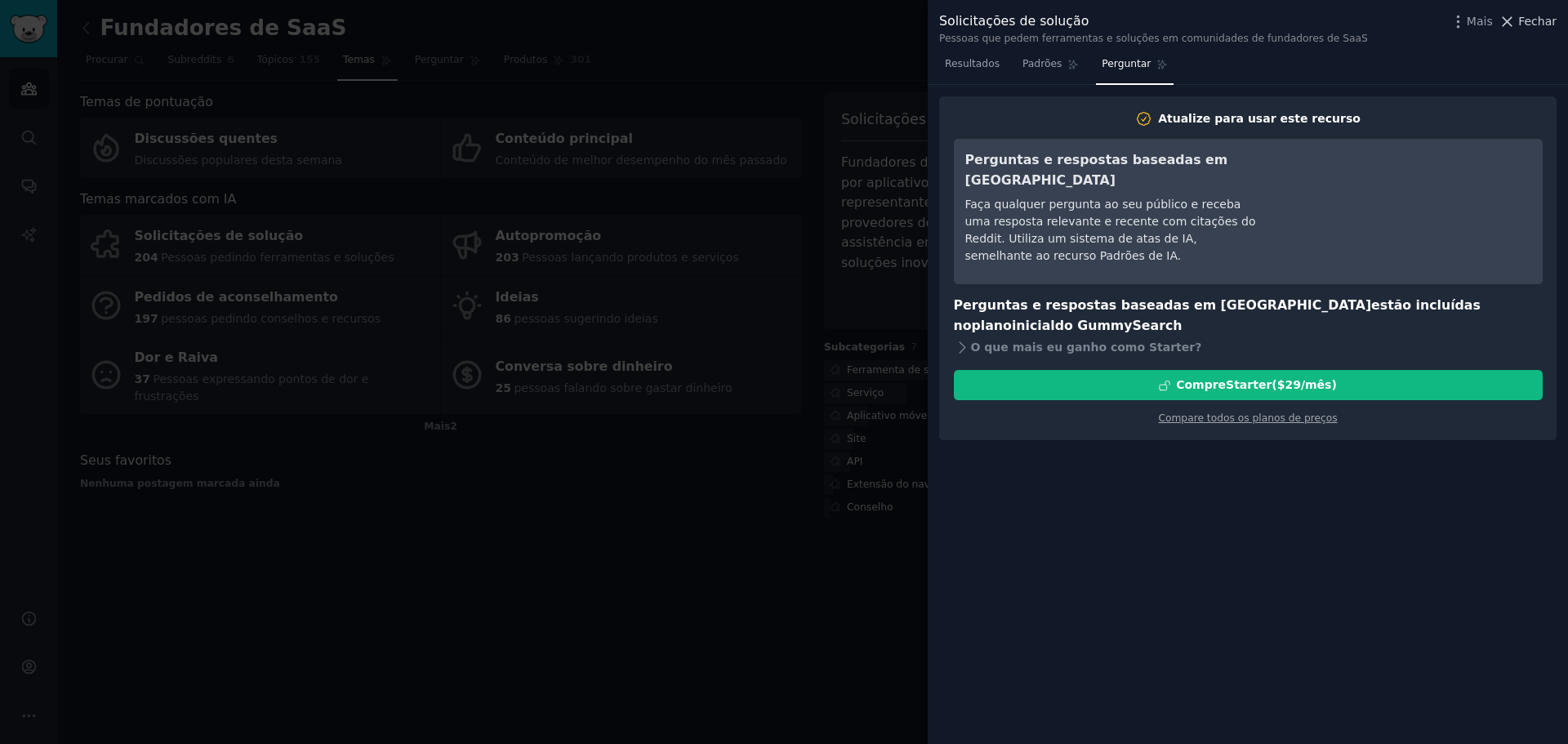
click at [1543, 18] on font "Fechar" at bounding box center [1537, 21] width 39 height 13
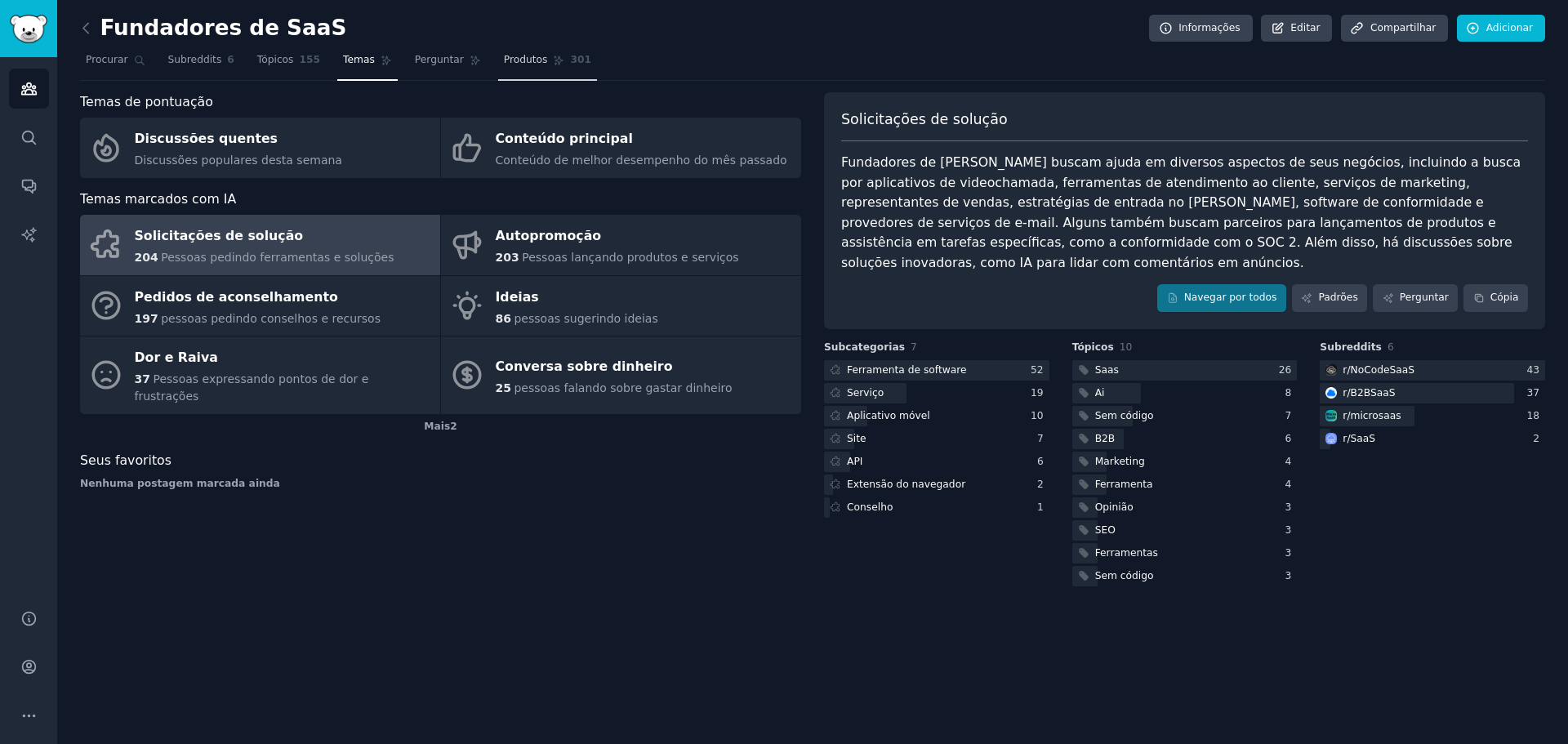
click at [527, 53] on link "Produtos 301" at bounding box center [548, 64] width 99 height 34
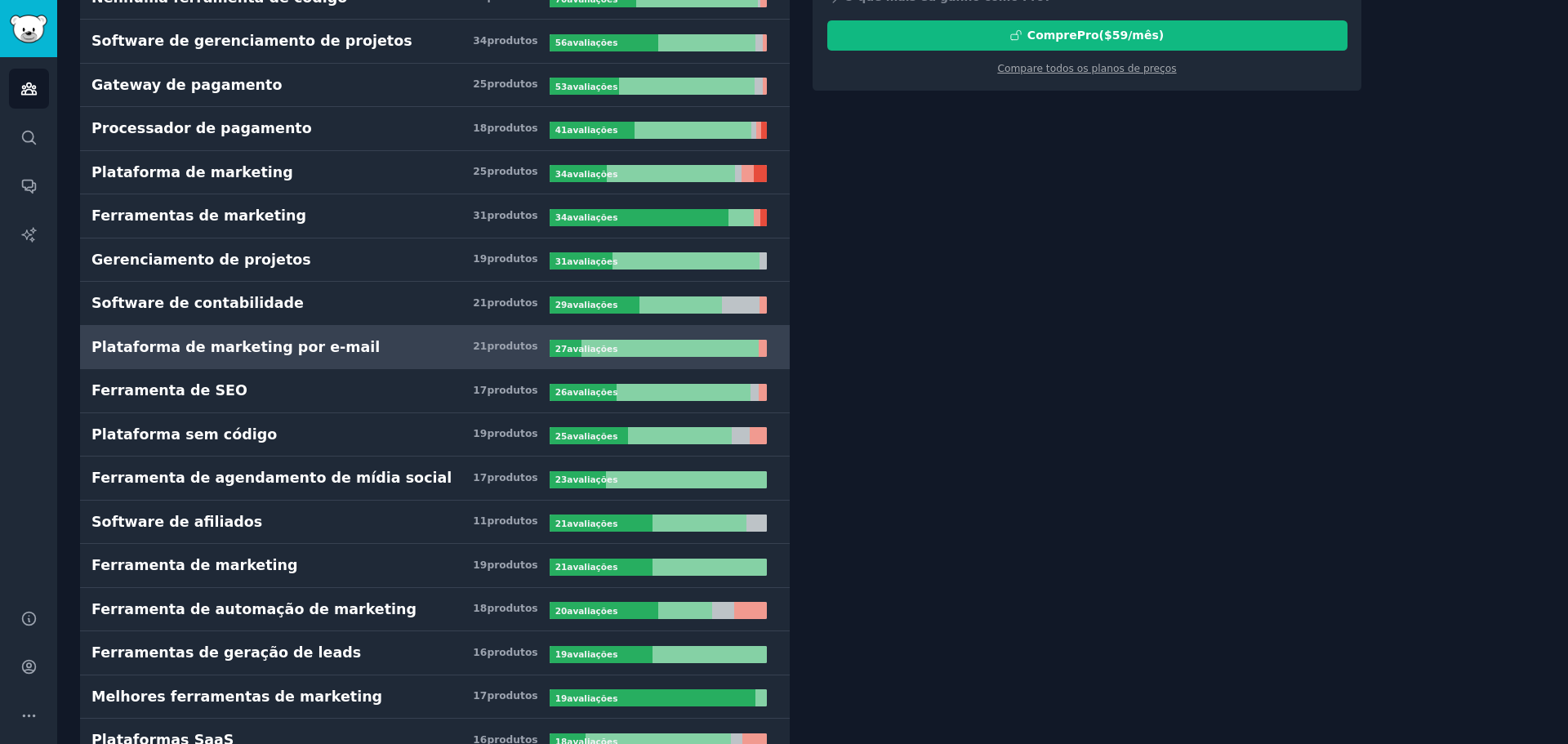
scroll to position [327, 0]
